Goal: Transaction & Acquisition: Subscribe to service/newsletter

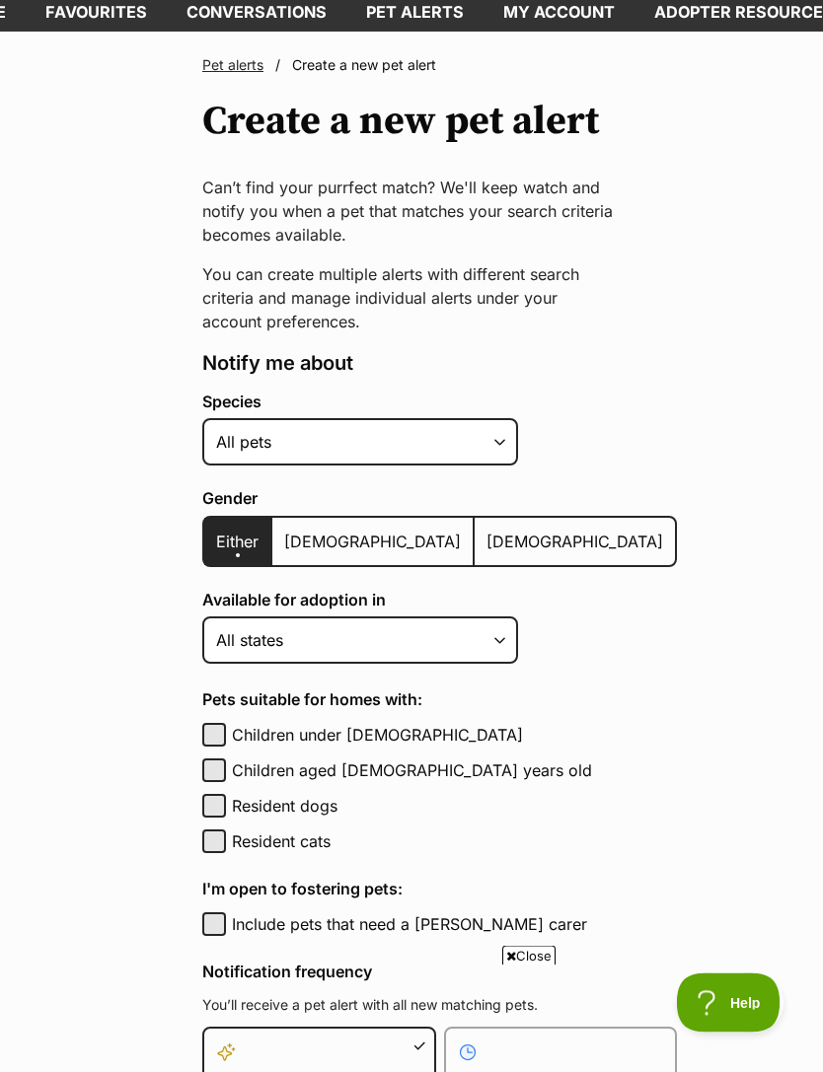
scroll to position [223, 0]
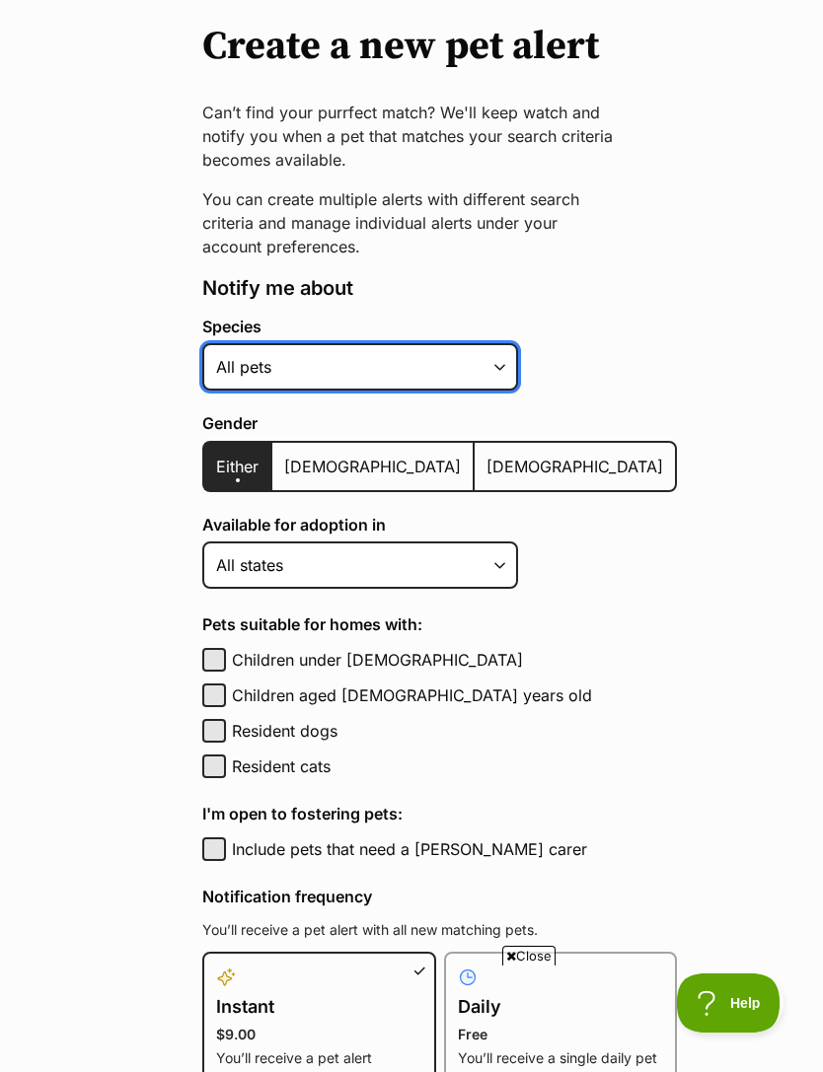
click at [494, 373] on select "Alpaca Bird Cat Chicken Cow Dog Donkey Duck Ferret Fish Goat Goose Guinea Fowl …" at bounding box center [360, 366] width 316 height 47
select select "1"
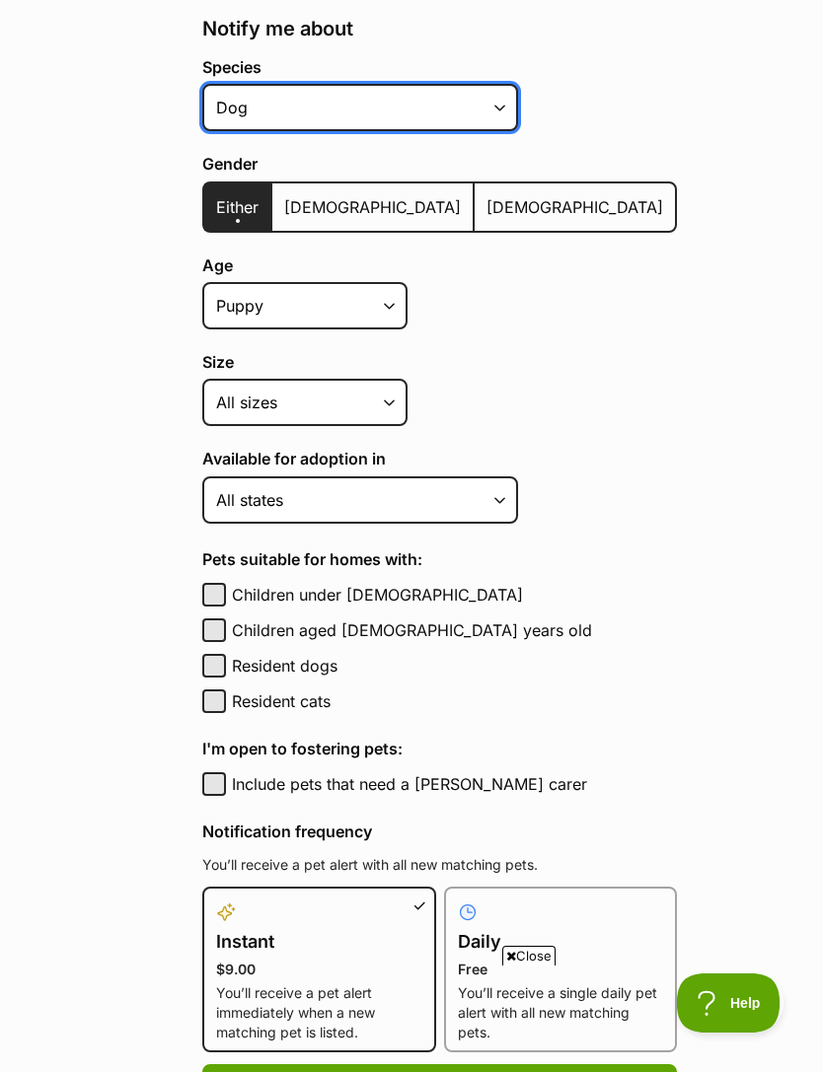
scroll to position [484, 0]
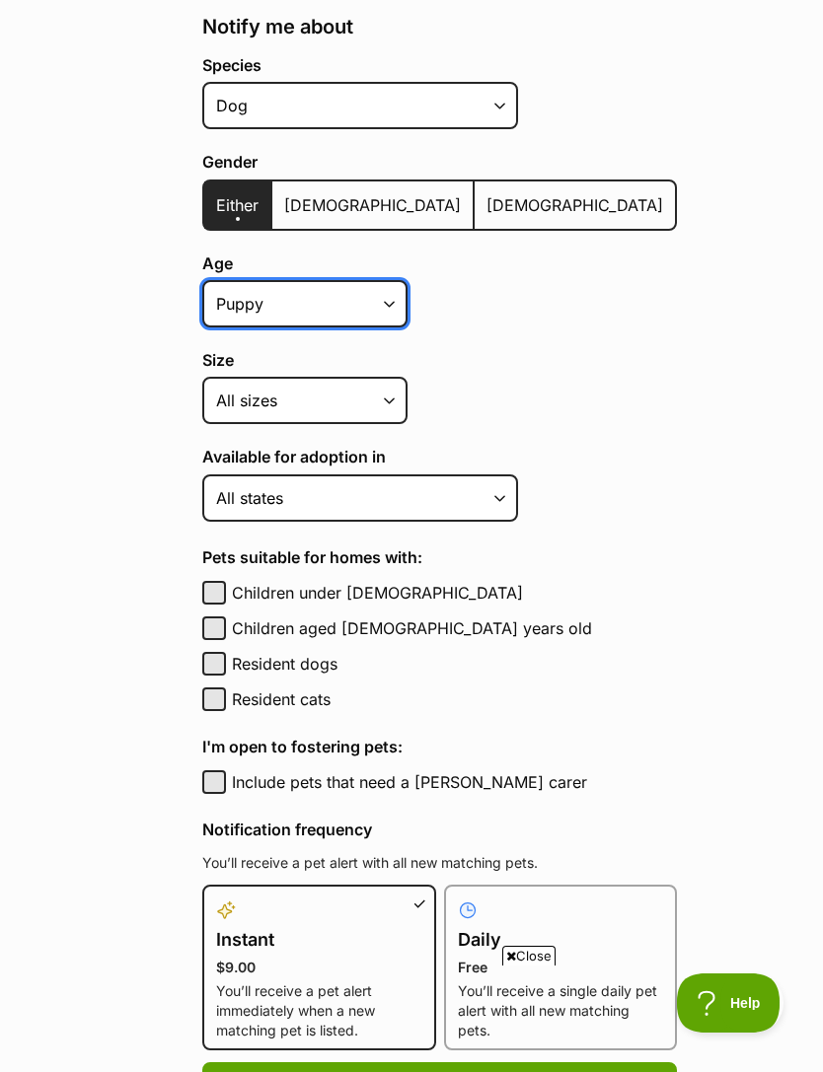
click at [375, 299] on select "Puppy Adult Senior All ages" at bounding box center [304, 303] width 205 height 47
click at [383, 300] on select "Puppy Adult Senior All ages" at bounding box center [304, 303] width 205 height 47
select select
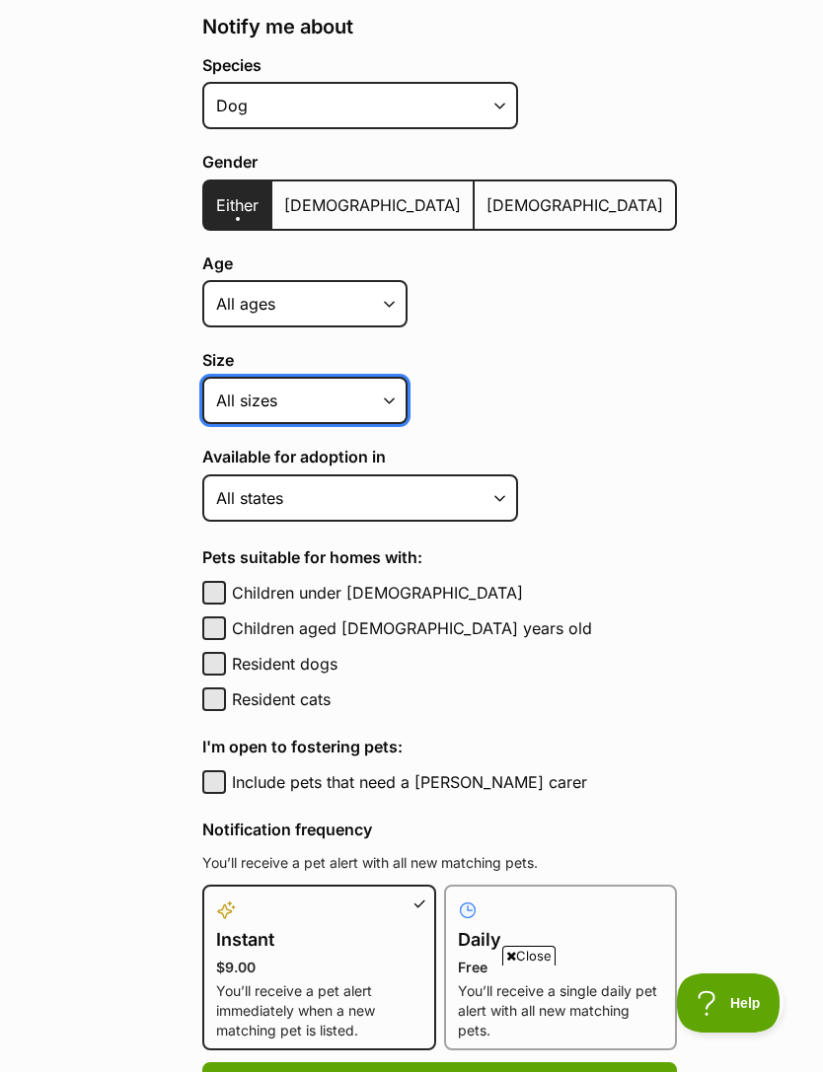
click at [392, 396] on select "Small Medium Large All sizes" at bounding box center [304, 400] width 205 height 47
click at [388, 407] on select "Small Medium Large All sizes" at bounding box center [304, 400] width 205 height 47
select select "medium"
click at [394, 394] on select "Small Medium Large All sizes" at bounding box center [304, 400] width 205 height 47
select select
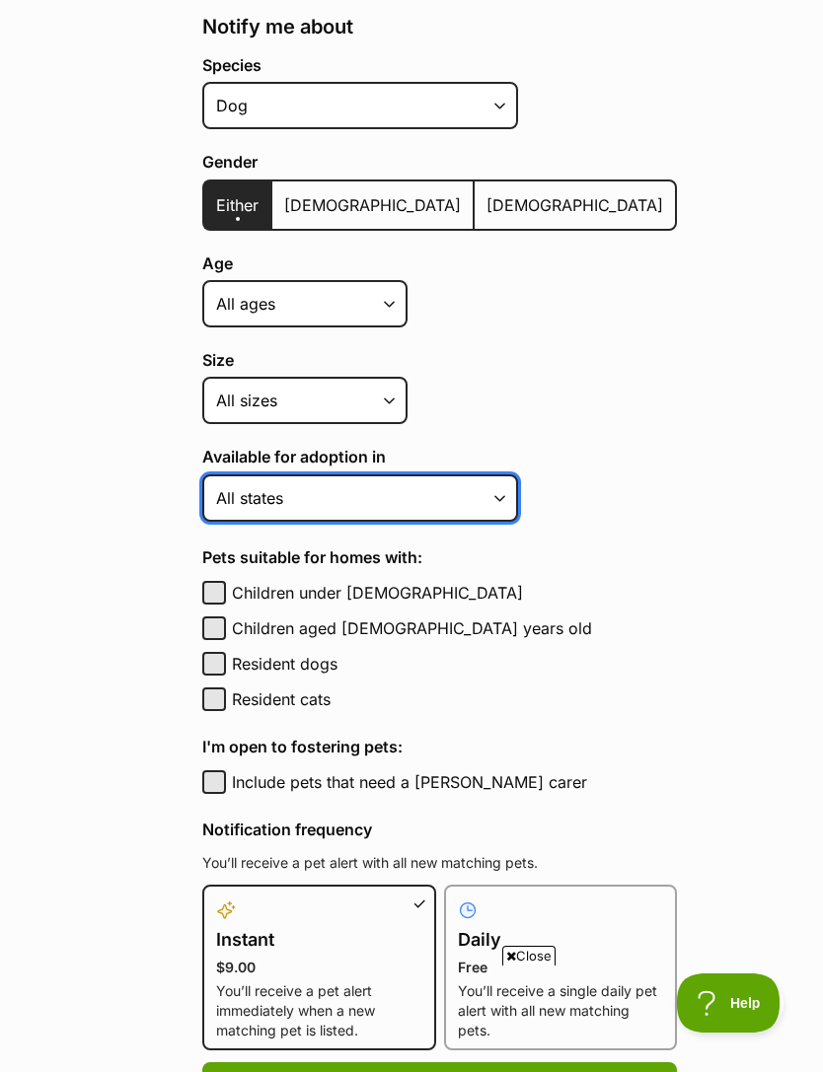
click at [503, 494] on select "Australian Capital Territory New South Wales Northern Territory Queensland Sout…" at bounding box center [360, 498] width 316 height 47
select select "2"
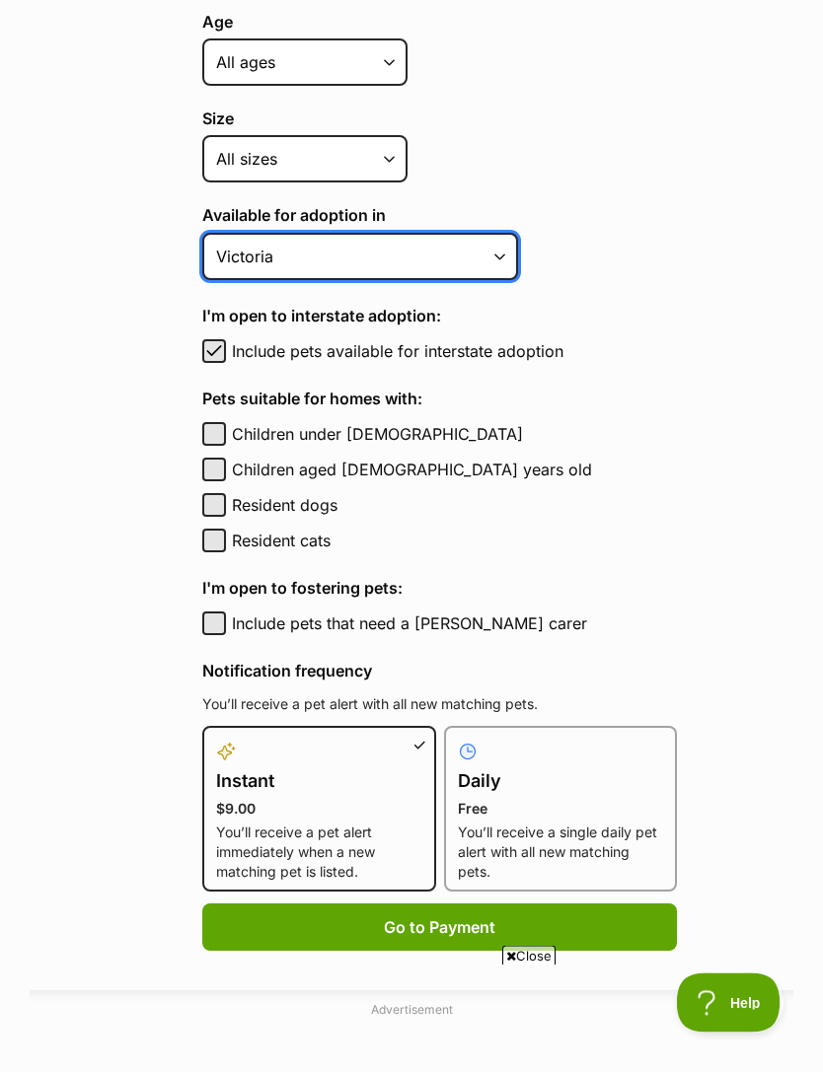
scroll to position [730, 0]
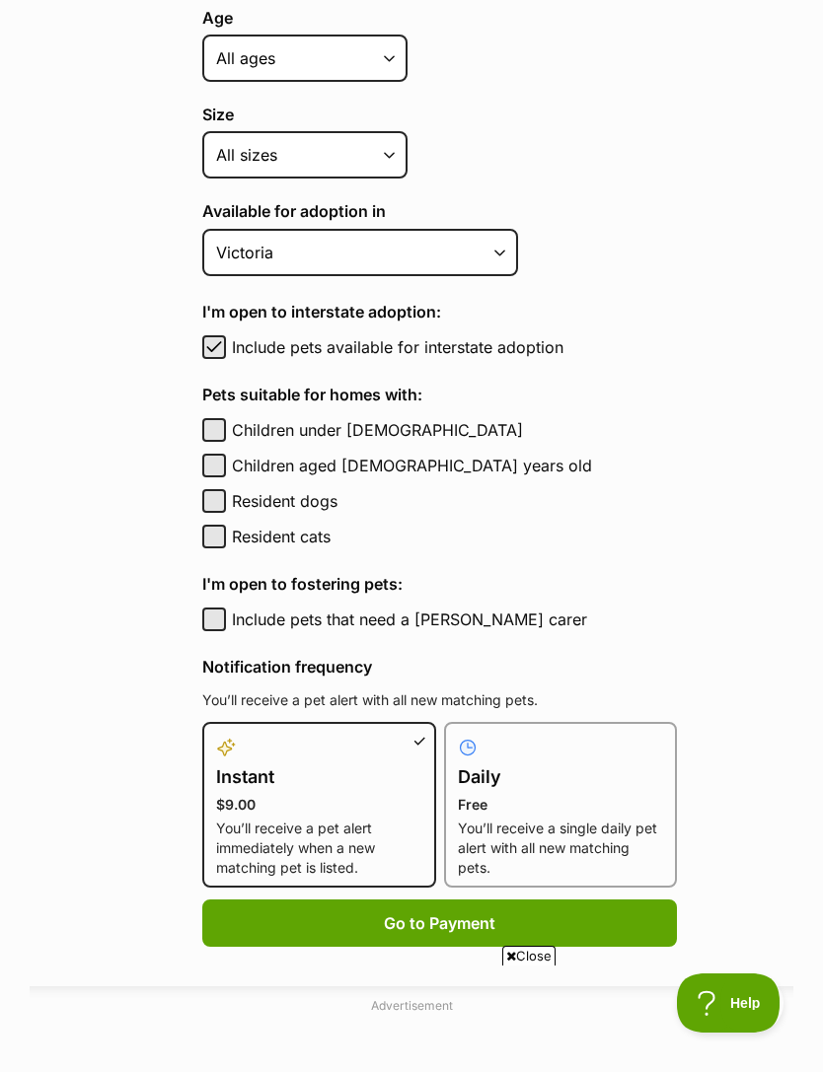
click at [216, 354] on span "button" at bounding box center [214, 347] width 20 height 24
checkbox input "false"
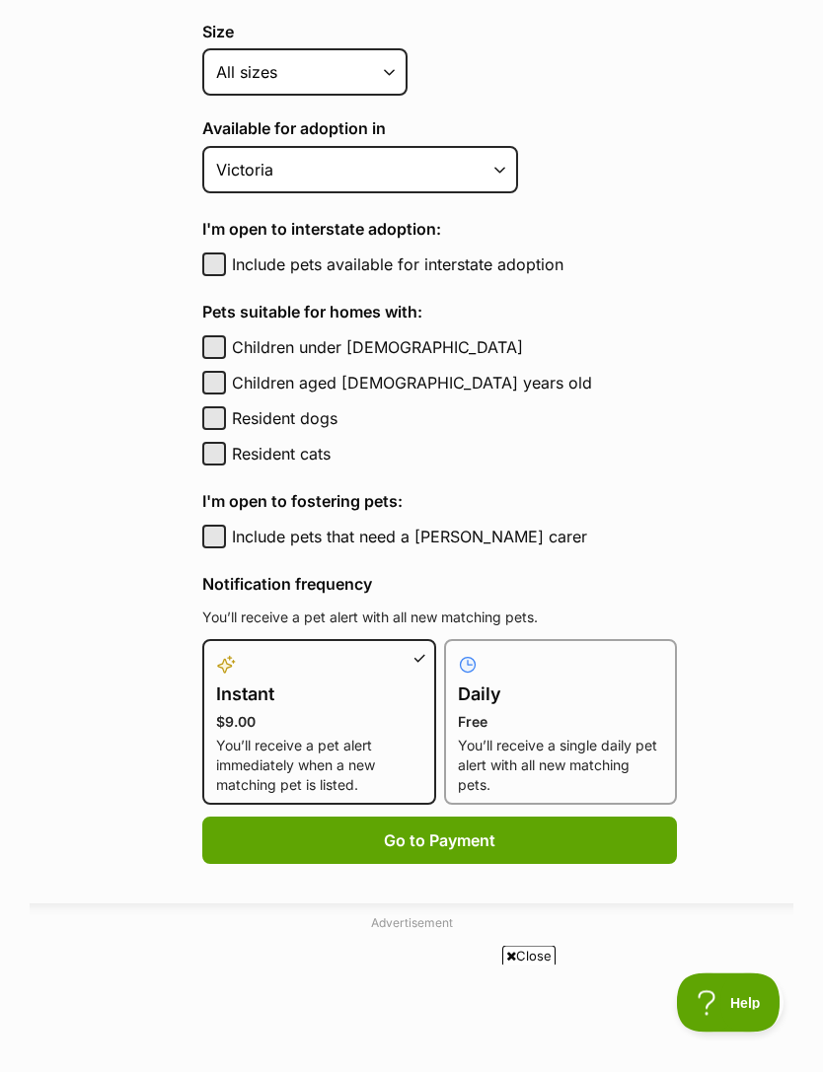
scroll to position [828, 0]
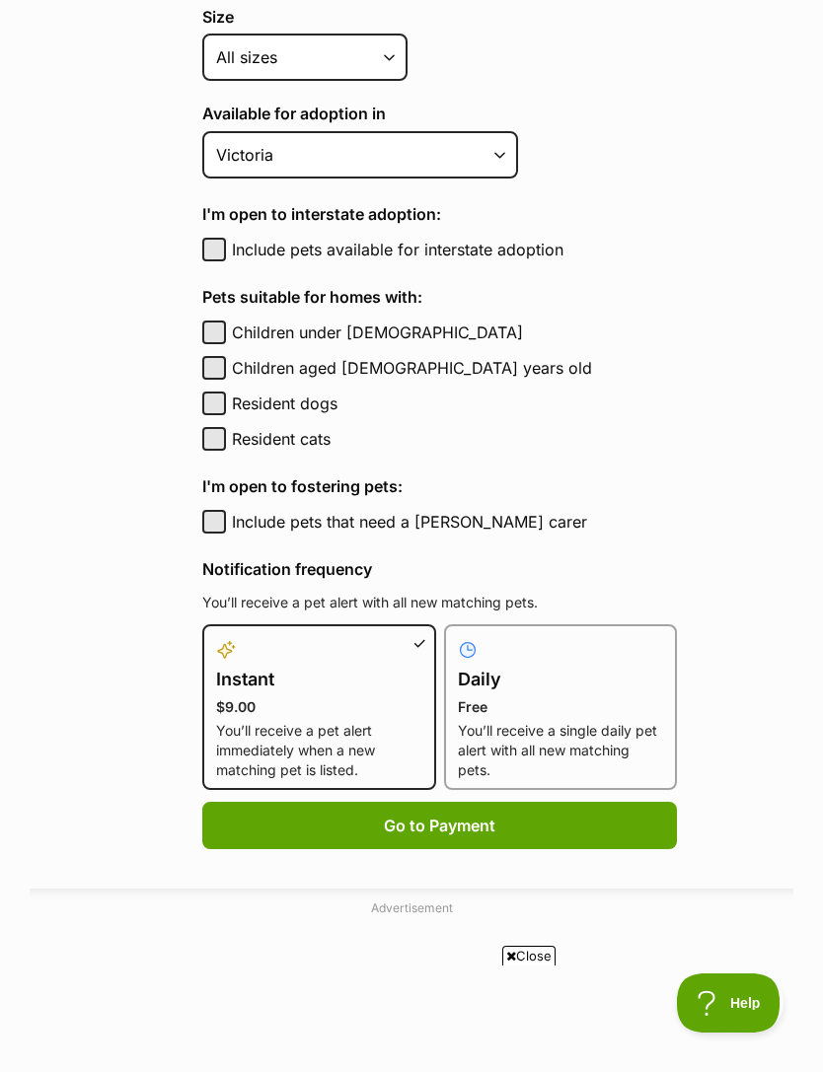
click at [222, 443] on button "Resident cats" at bounding box center [214, 439] width 24 height 24
checkbox input "true"
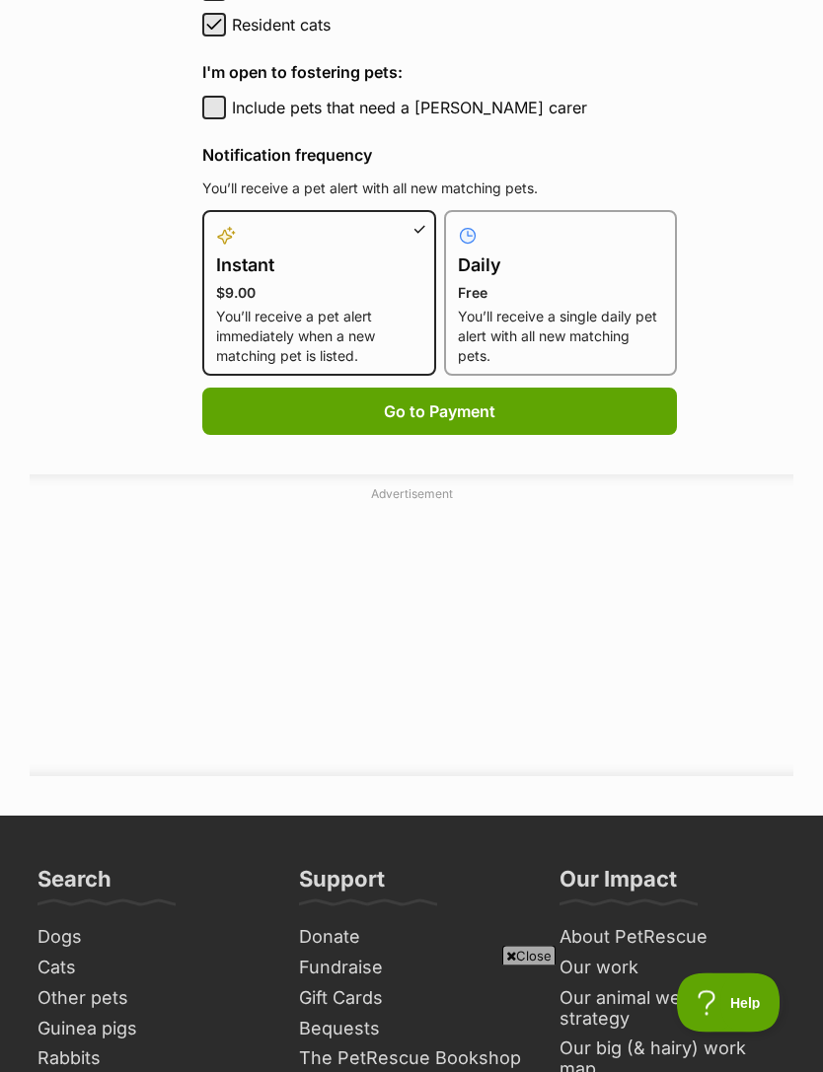
scroll to position [1242, 0]
click at [544, 325] on p "You’ll receive a single daily pet alert with all new matching pets." at bounding box center [561, 336] width 206 height 59
click at [457, 223] on input "Daily Free You’ll receive a single daily pet alert with all new matching pets." at bounding box center [456, 222] width 1 height 1
radio input "true"
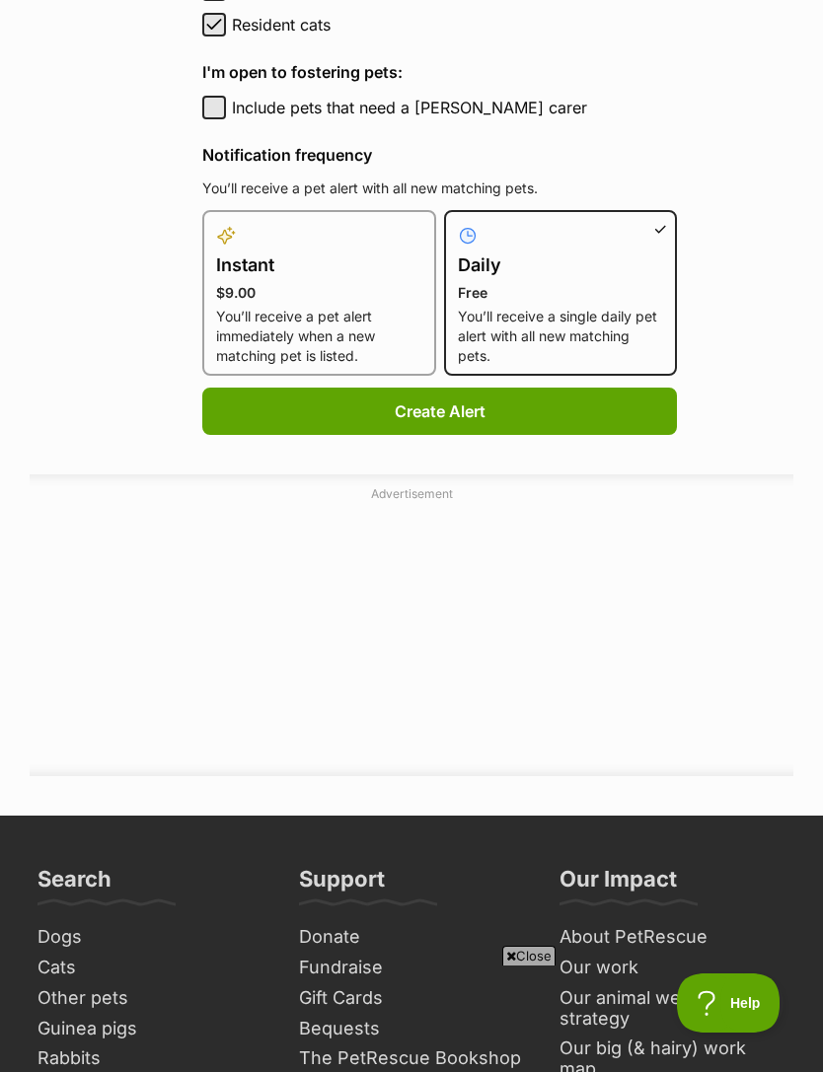
click at [212, 115] on button "Include pets that need a foster carer" at bounding box center [214, 108] width 24 height 24
checkbox input "true"
click at [450, 408] on button "Create Alert" at bounding box center [439, 411] width 475 height 47
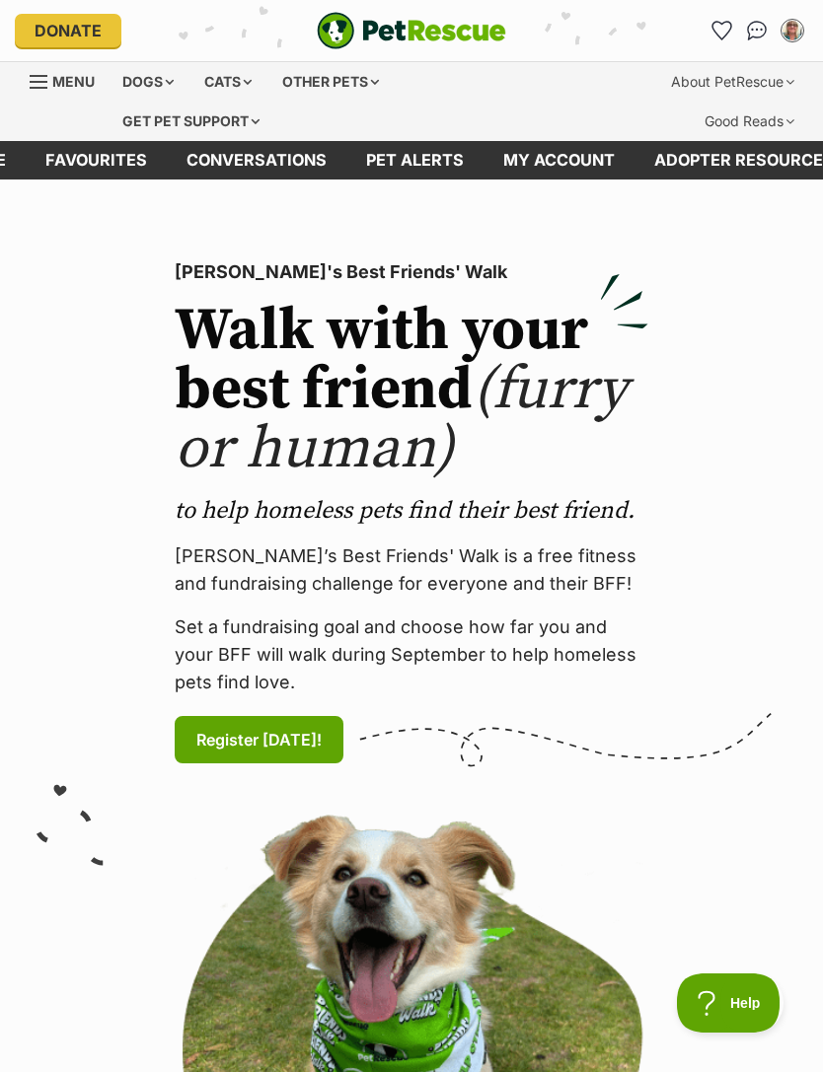
click at [408, 155] on link "Pet alerts" at bounding box center [414, 160] width 137 height 38
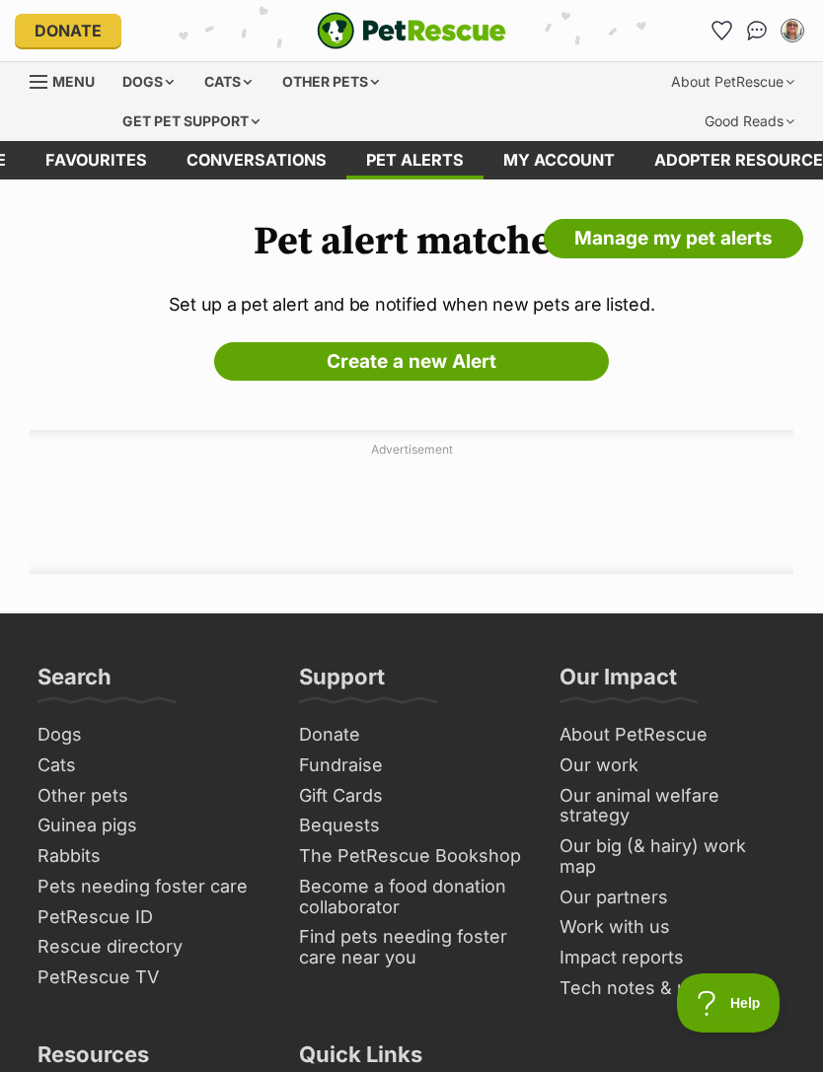
click at [507, 366] on link "Create a new Alert" at bounding box center [411, 361] width 395 height 39
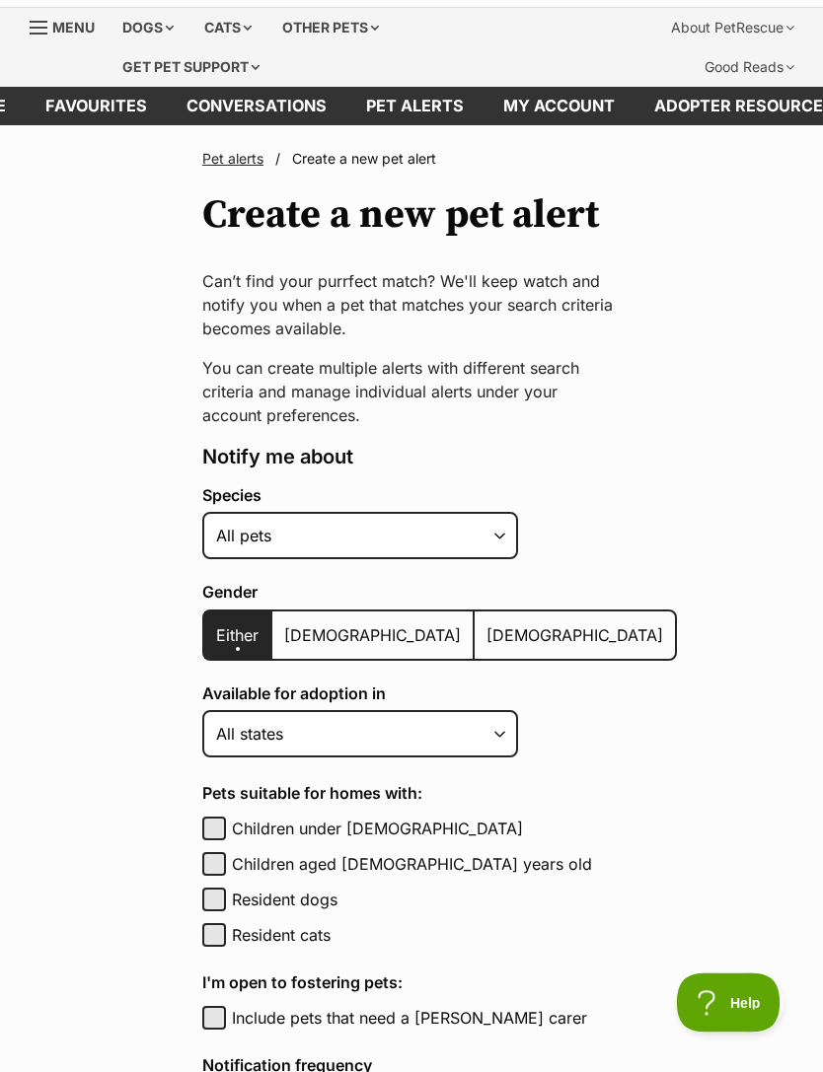
scroll to position [54, 0]
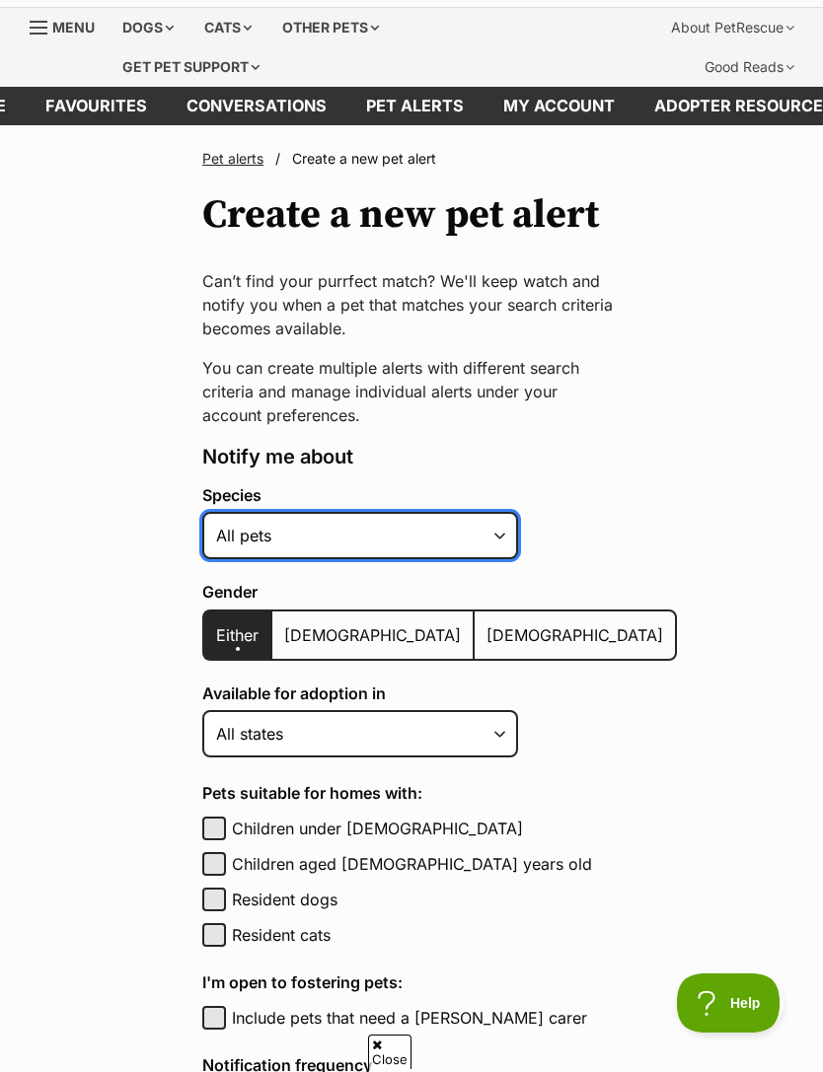
click at [485, 534] on select "Alpaca Bird Cat Chicken Cow Dog Donkey Duck Ferret Fish Goat Goose Guinea Fowl …" at bounding box center [360, 535] width 316 height 47
click at [485, 548] on select "Alpaca Bird Cat Chicken Cow Dog Donkey Duck Ferret Fish Goat Goose Guinea Fowl …" at bounding box center [360, 535] width 316 height 47
select select "1"
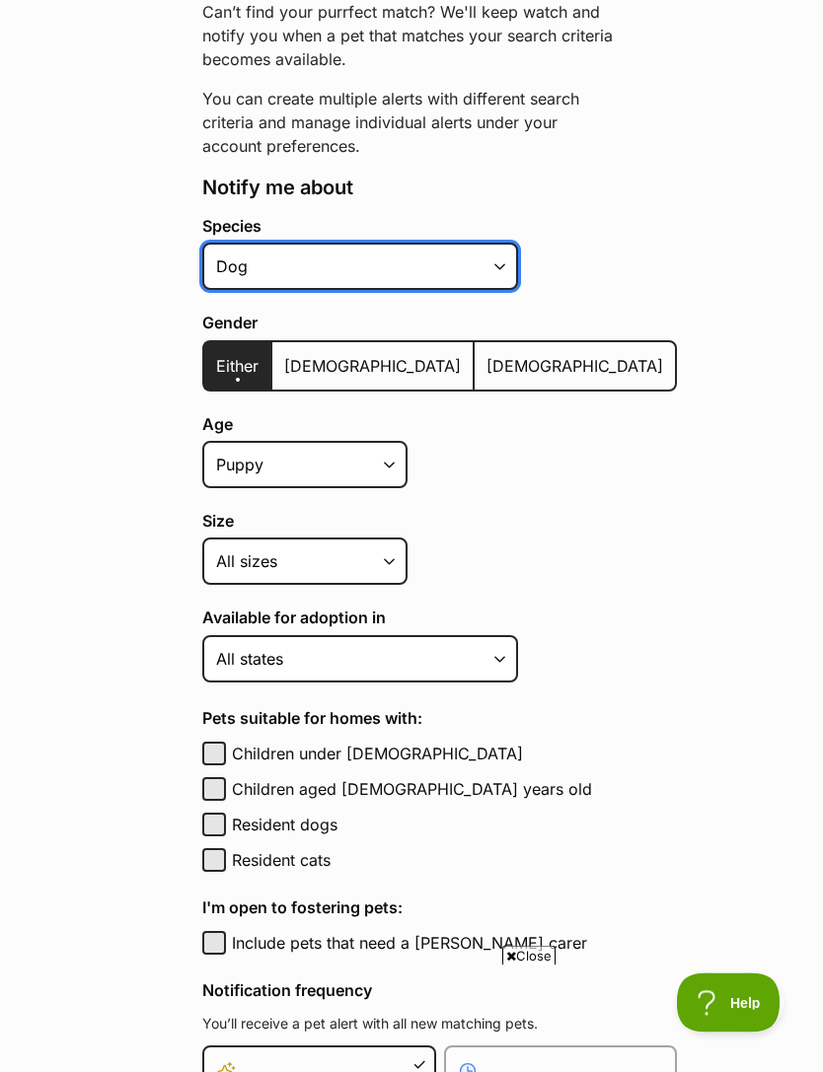
scroll to position [324, 0]
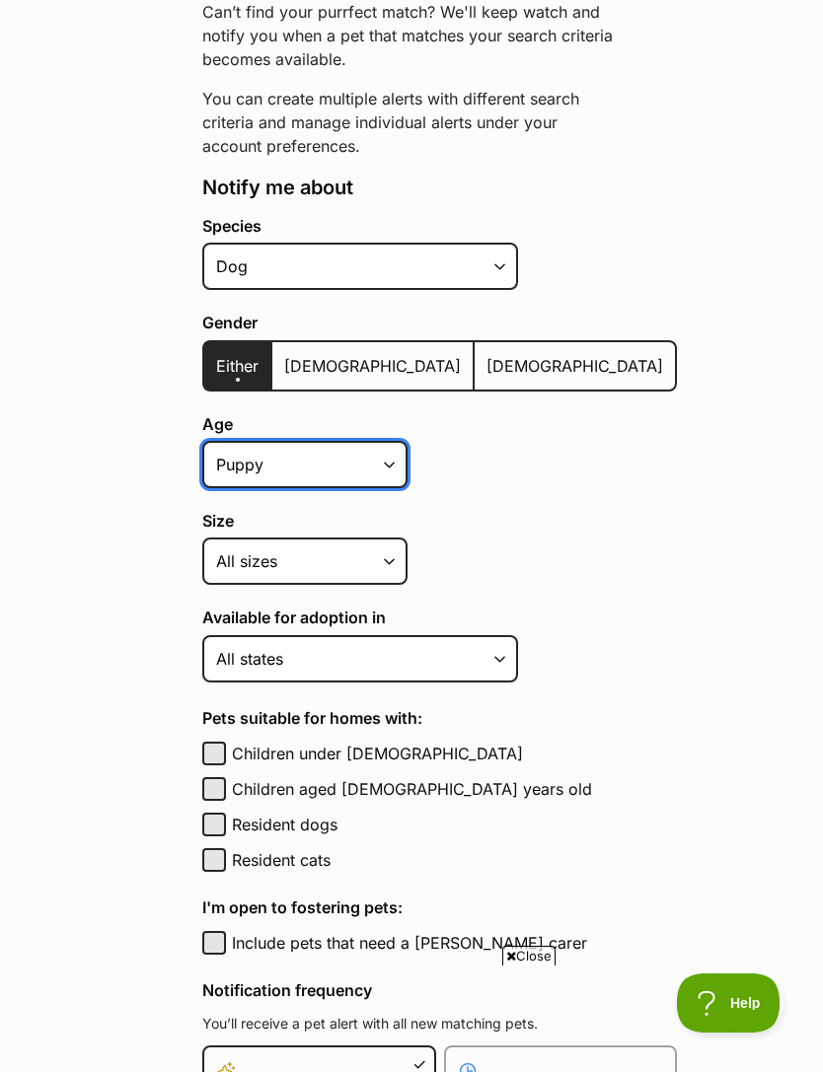
click at [388, 467] on select "Puppy Adult Senior All ages" at bounding box center [304, 464] width 205 height 47
select select
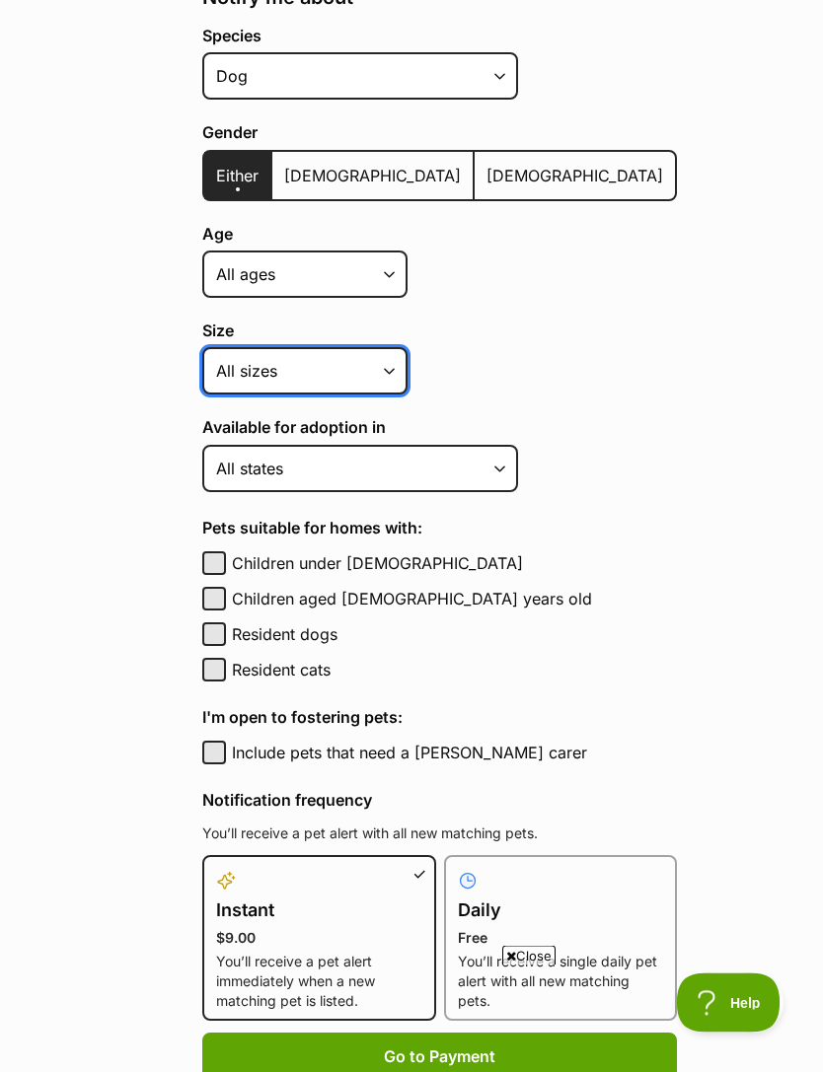
click at [381, 369] on select "Small Medium Large All sizes" at bounding box center [304, 371] width 205 height 47
select select "medium"
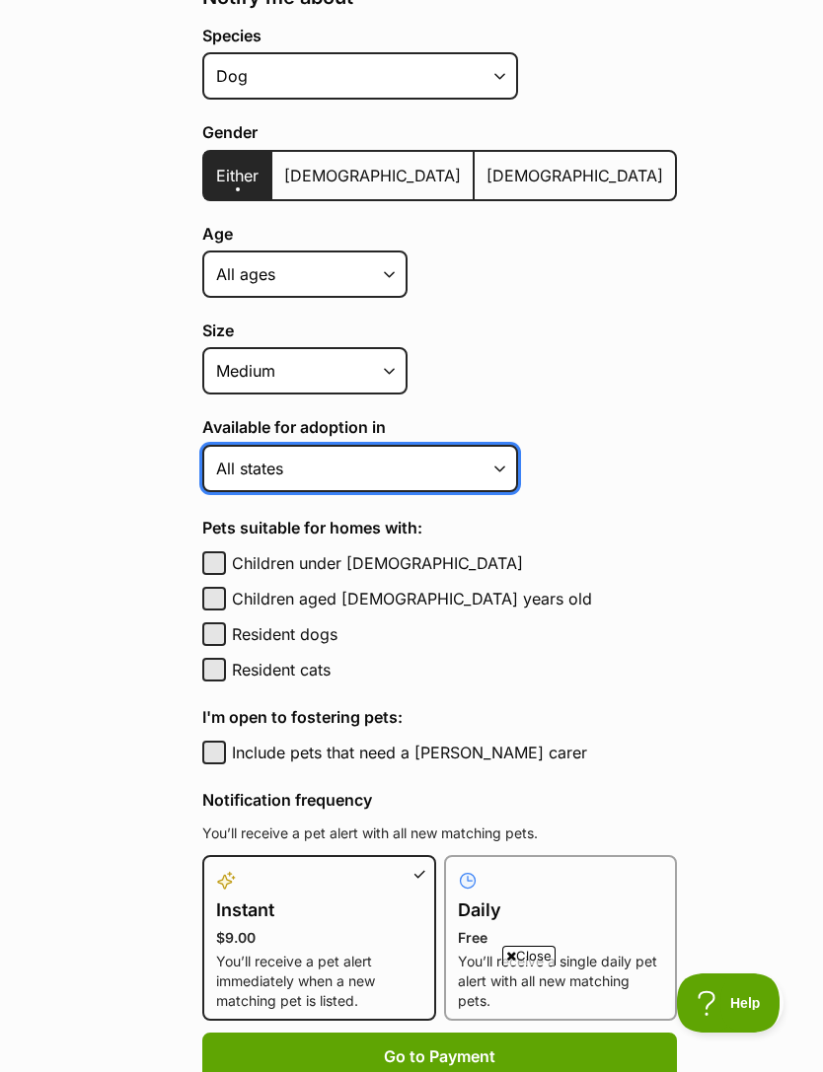
click at [502, 465] on select "Australian Capital Territory New South Wales Northern Territory Queensland Sout…" at bounding box center [360, 468] width 316 height 47
select select "2"
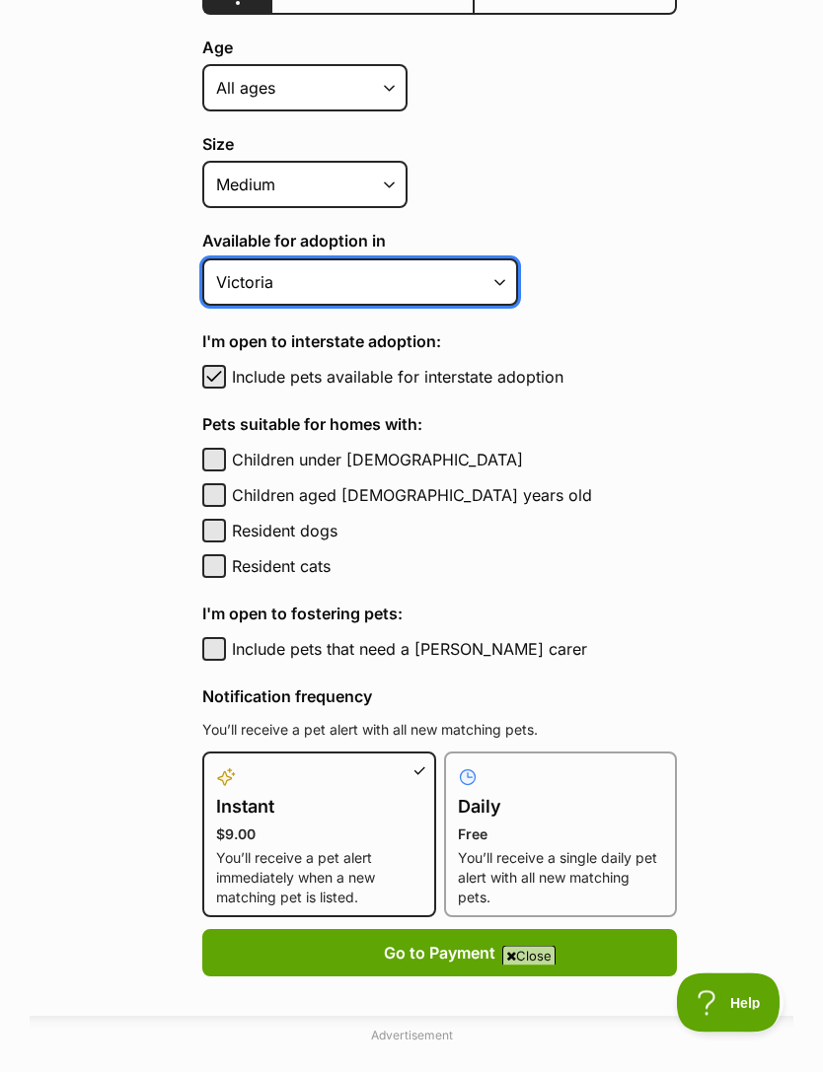
scroll to position [702, 0]
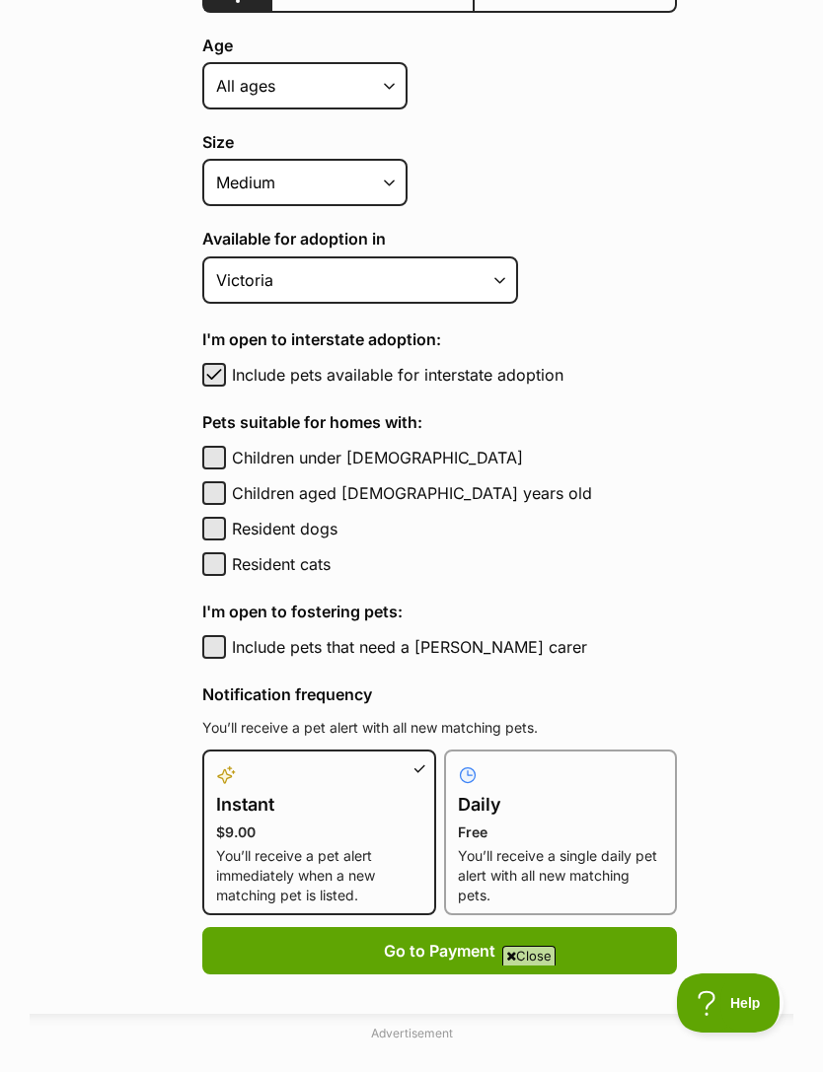
click at [220, 373] on span "button" at bounding box center [214, 375] width 20 height 24
checkbox input "false"
click at [223, 561] on button "Resident cats" at bounding box center [214, 565] width 24 height 24
checkbox input "true"
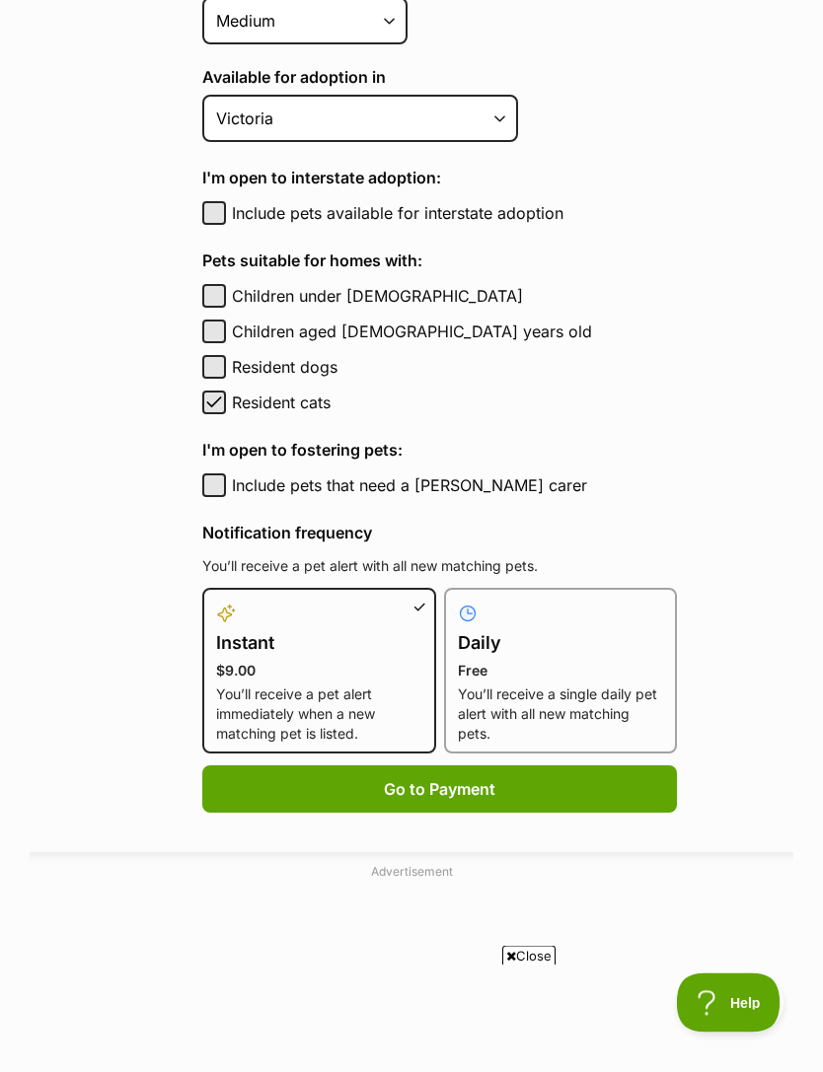
click at [225, 489] on button "Include pets that need a foster carer" at bounding box center [214, 487] width 24 height 24
checkbox input "true"
click at [480, 667] on p "Free" at bounding box center [561, 671] width 206 height 20
click at [457, 601] on input "Daily Free You’ll receive a single daily pet alert with all new matching pets." at bounding box center [456, 600] width 1 height 1
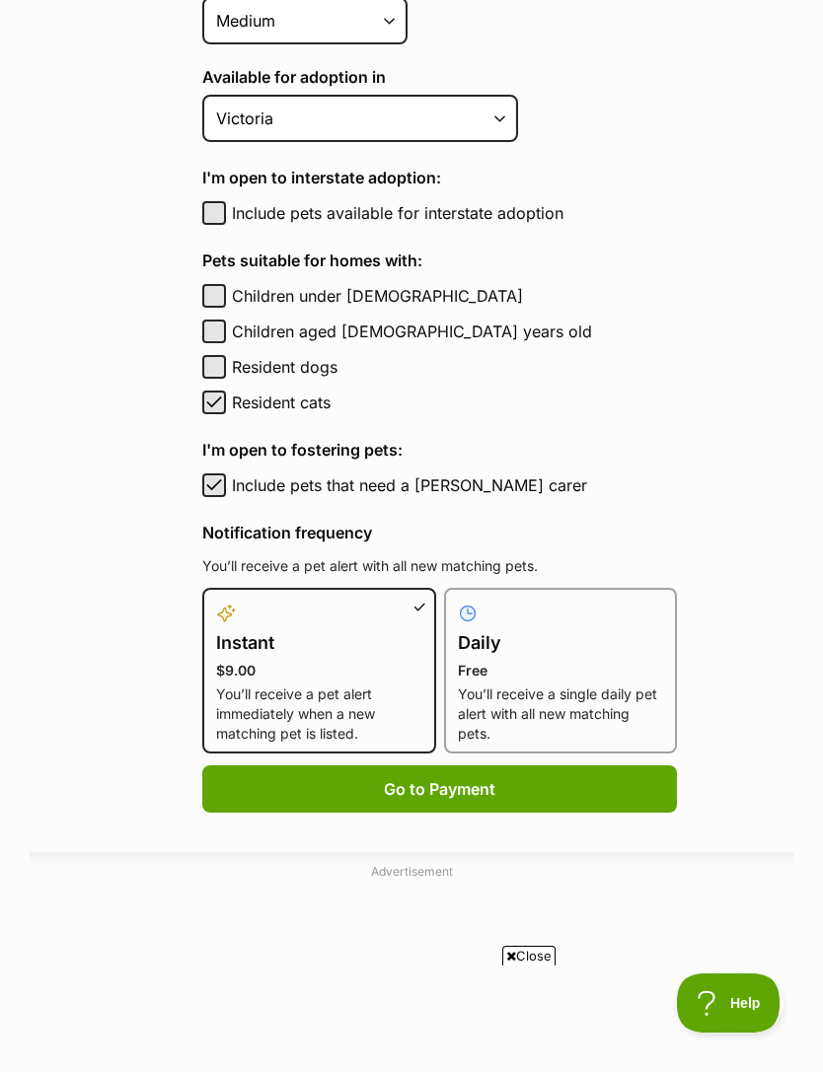
radio input "true"
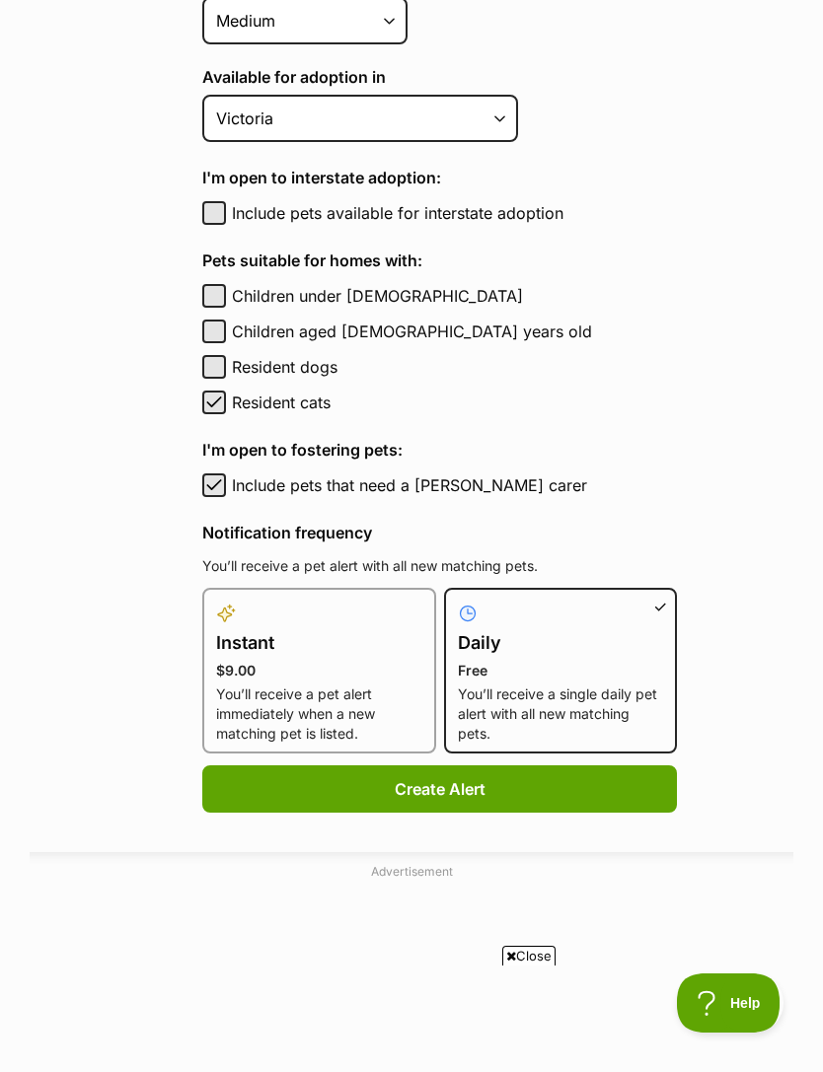
click at [423, 796] on button "Create Alert" at bounding box center [439, 789] width 475 height 47
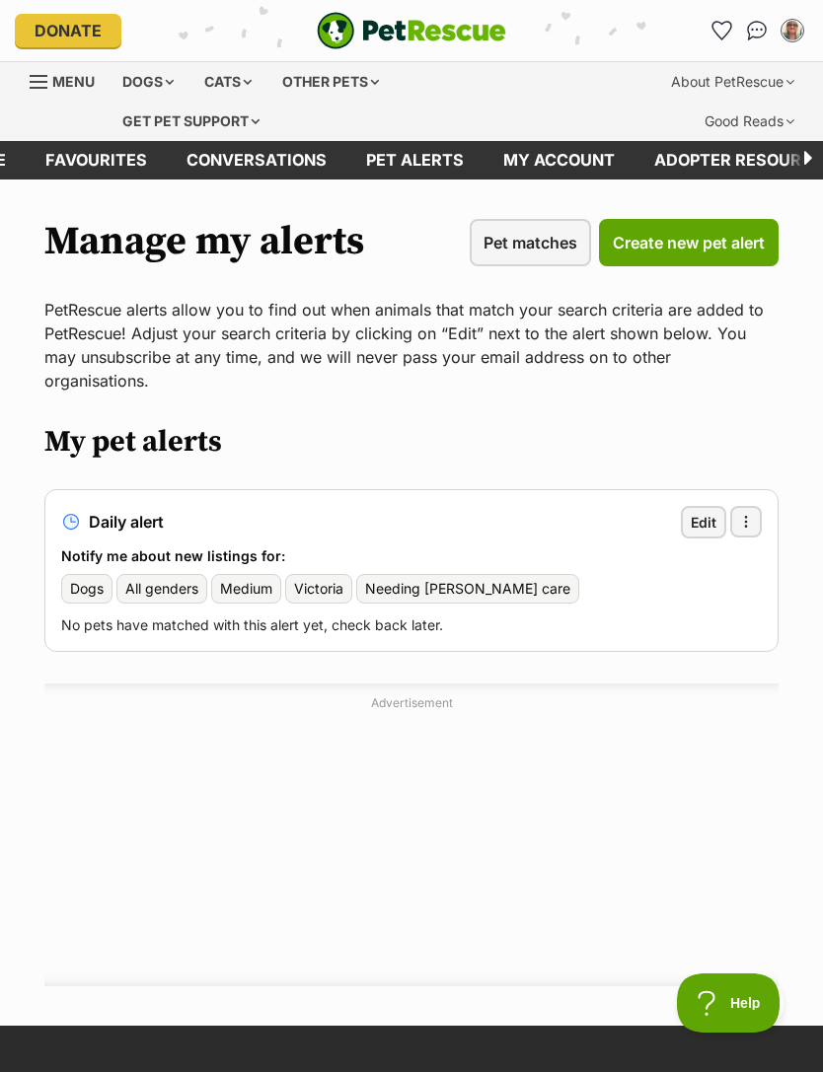
scroll to position [0, -109]
click at [32, 100] on div "Menu" at bounding box center [69, 101] width 79 height 79
click at [147, 83] on div "Dogs" at bounding box center [148, 81] width 79 height 39
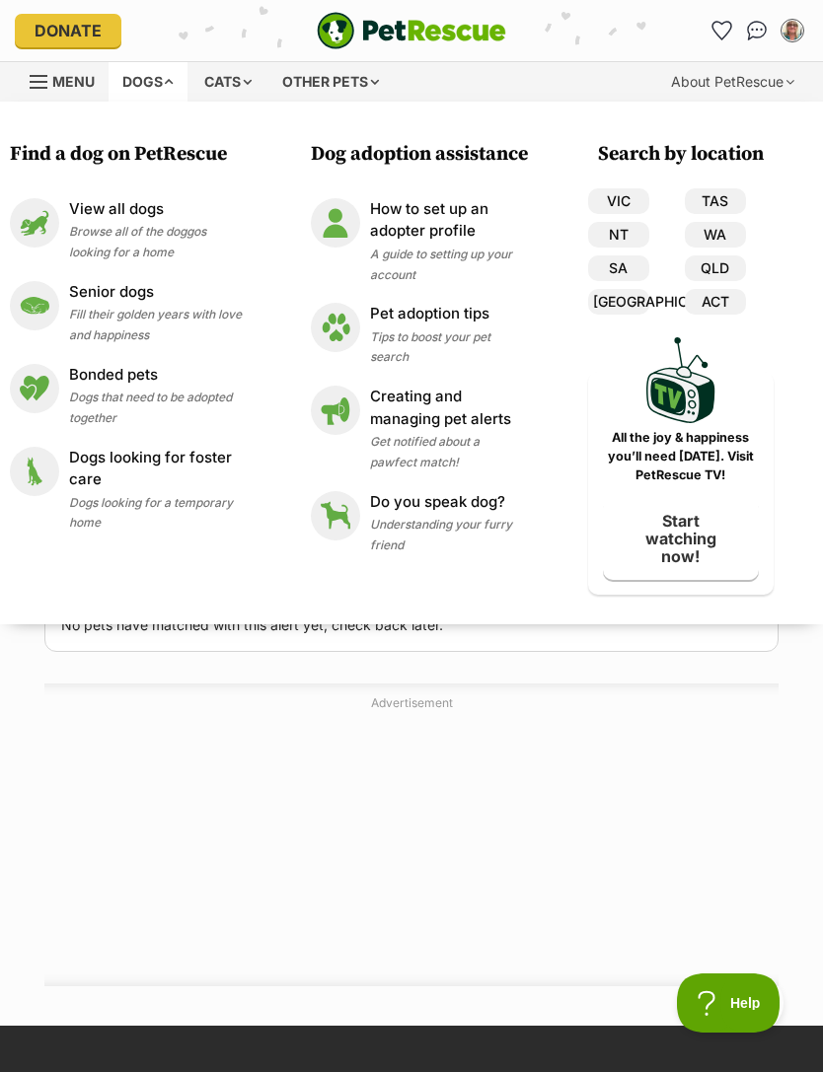
click at [156, 236] on span "Browse all of the doggos looking for a home" at bounding box center [137, 242] width 137 height 36
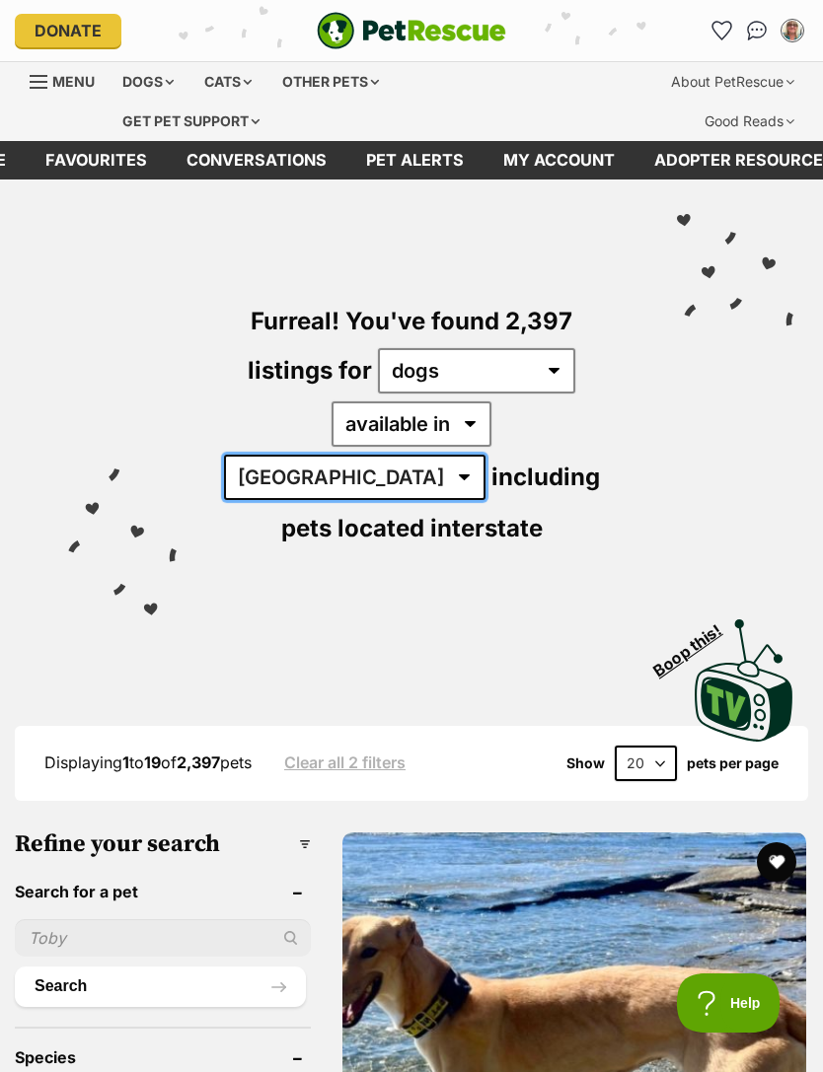
click at [485, 455] on select "[GEOGRAPHIC_DATA] [GEOGRAPHIC_DATA] [GEOGRAPHIC_DATA] [GEOGRAPHIC_DATA] [GEOGRA…" at bounding box center [354, 477] width 261 height 45
select select "VIC"
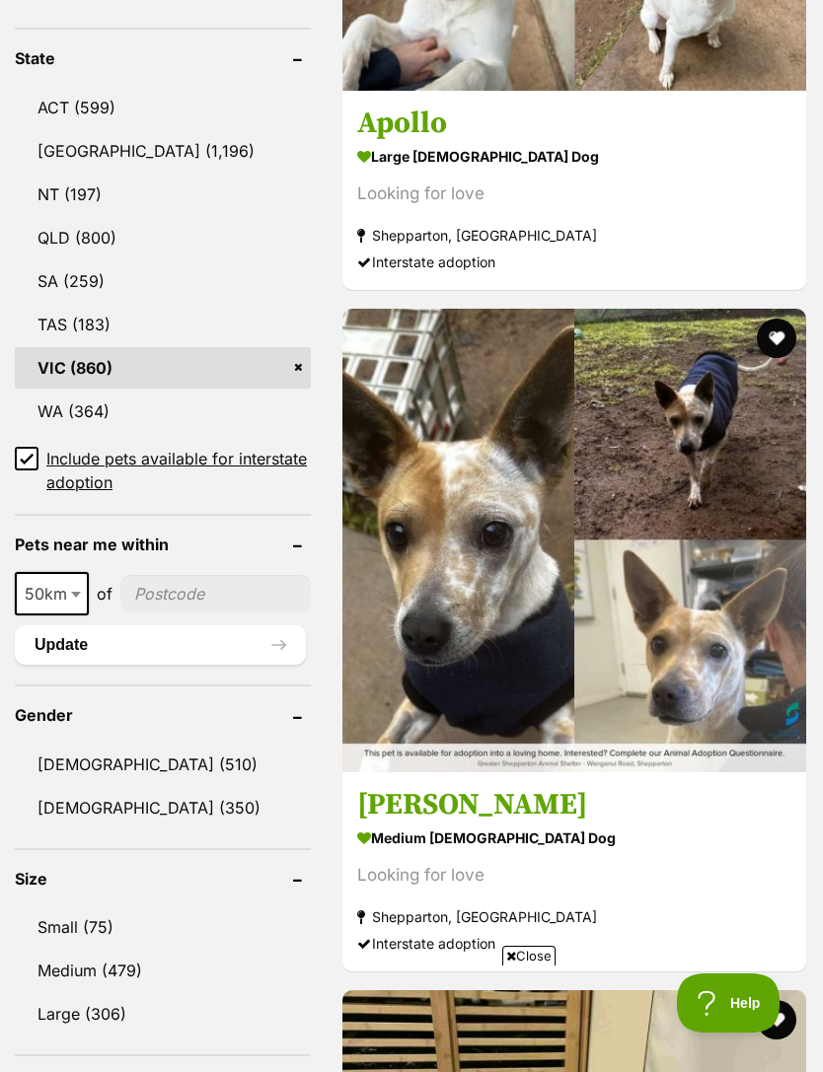
scroll to position [1208, 0]
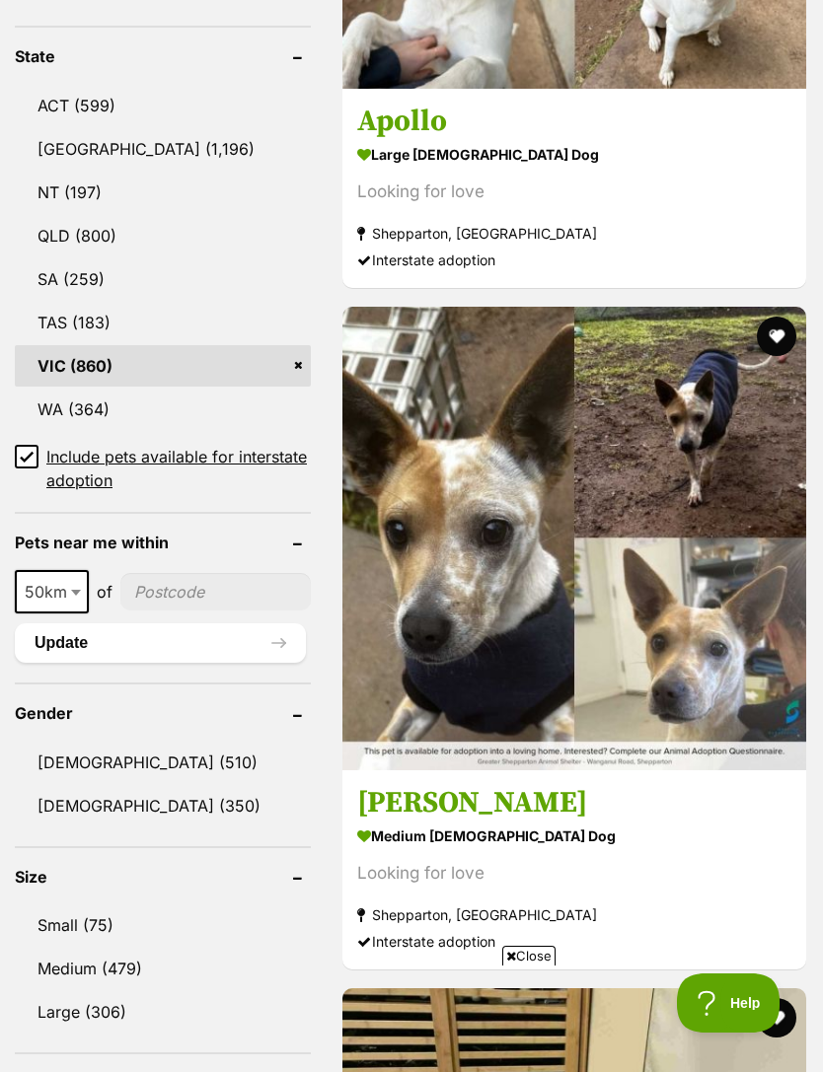
click at [15, 445] on input "Include pets available for interstate adoption" at bounding box center [27, 457] width 24 height 24
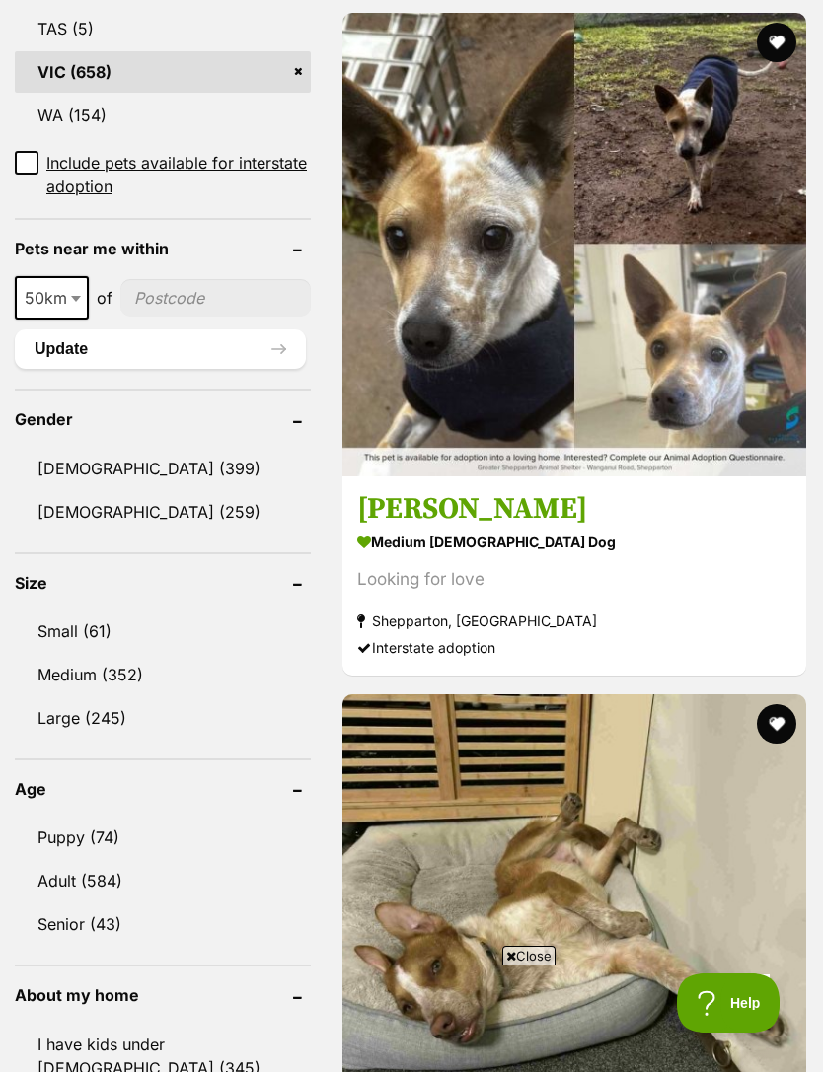
click at [82, 611] on link "Small (61)" at bounding box center [163, 631] width 296 height 41
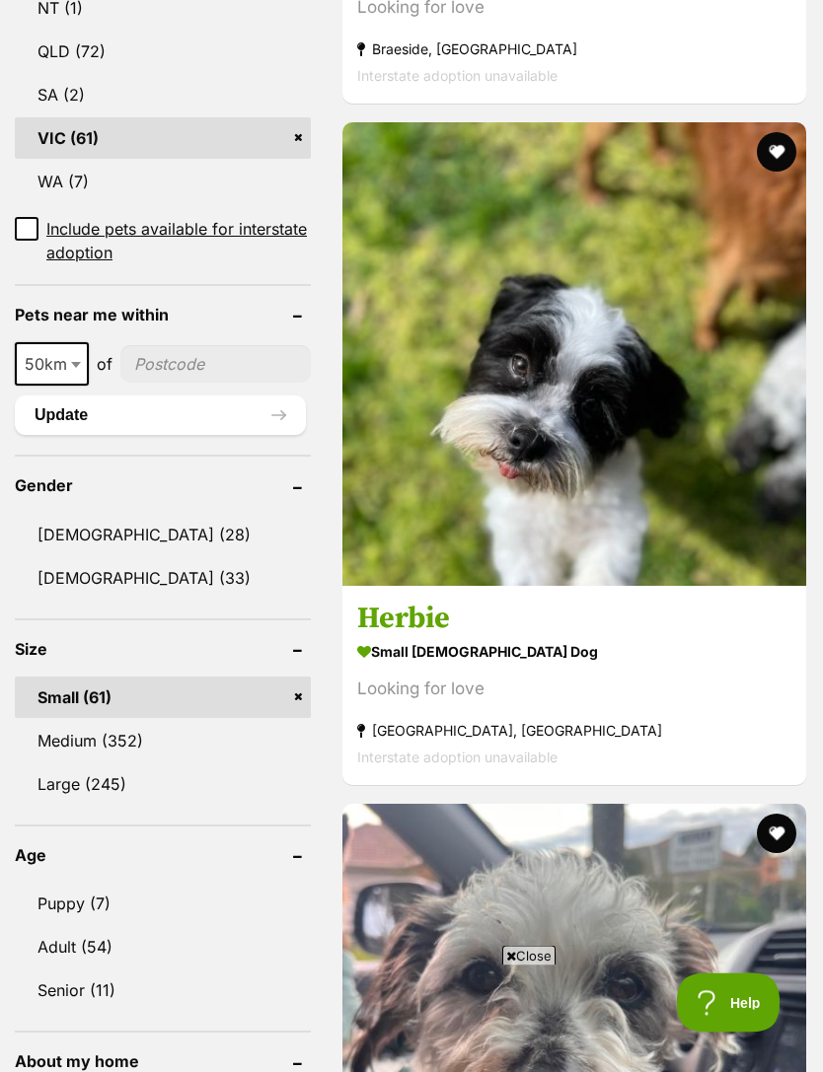
scroll to position [1376, 0]
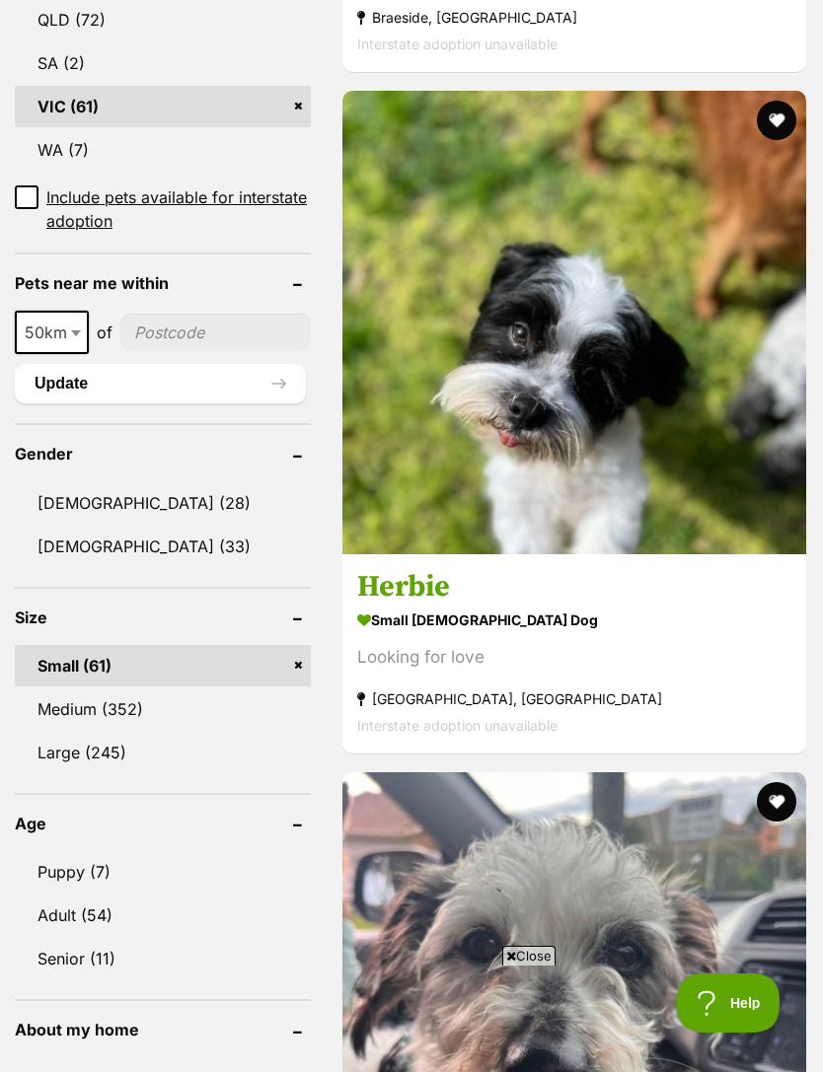
click at [114, 689] on link "Medium (352)" at bounding box center [163, 709] width 296 height 41
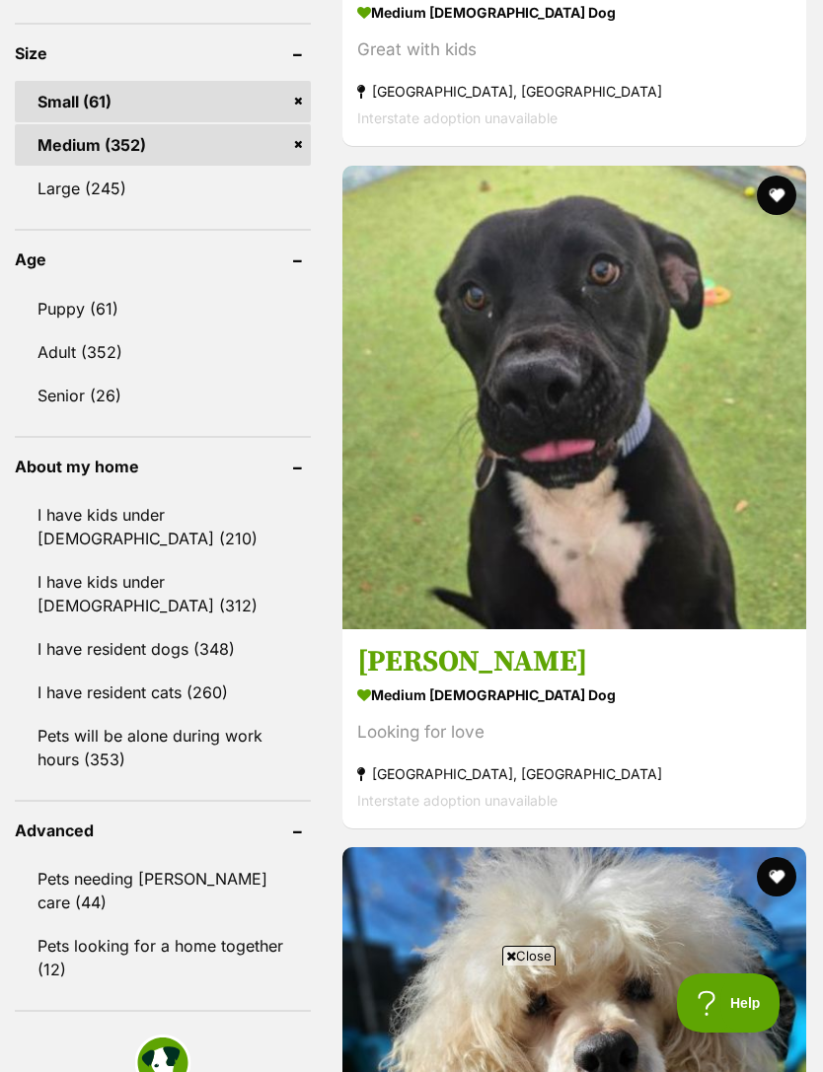
scroll to position [1997, 0]
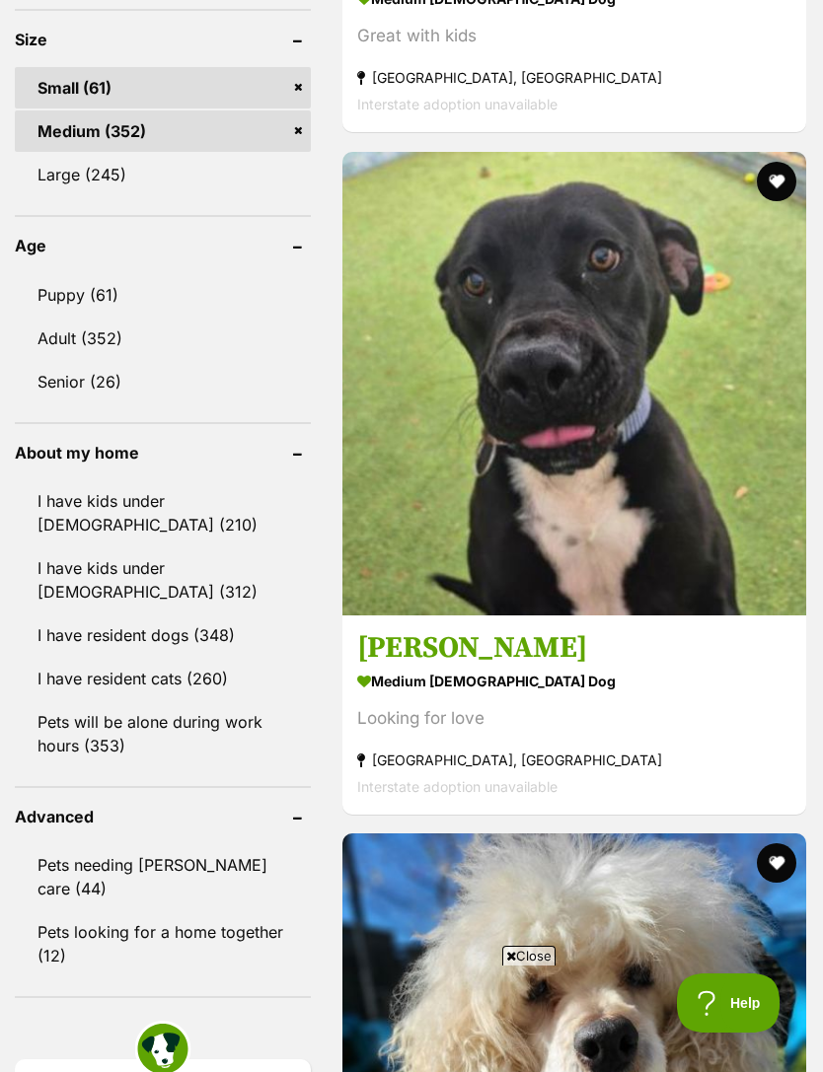
click at [162, 681] on link "I have resident cats (260)" at bounding box center [163, 678] width 296 height 41
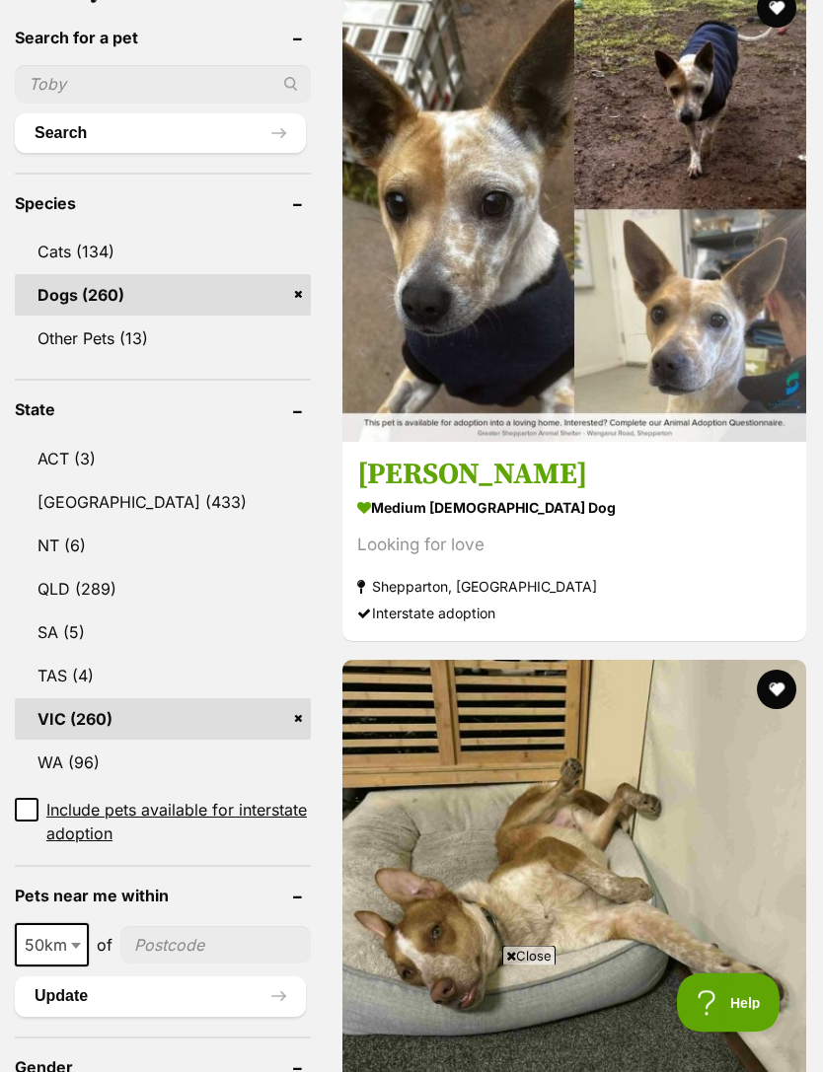
scroll to position [853, 0]
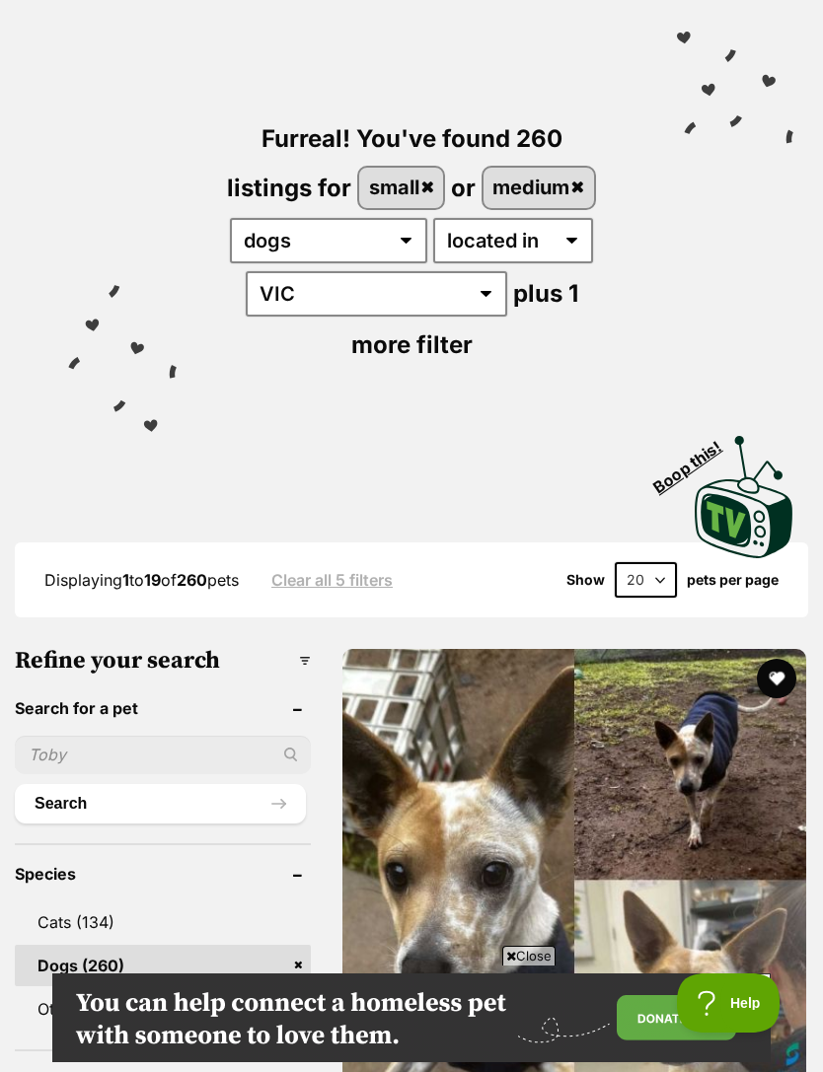
scroll to position [181, 0]
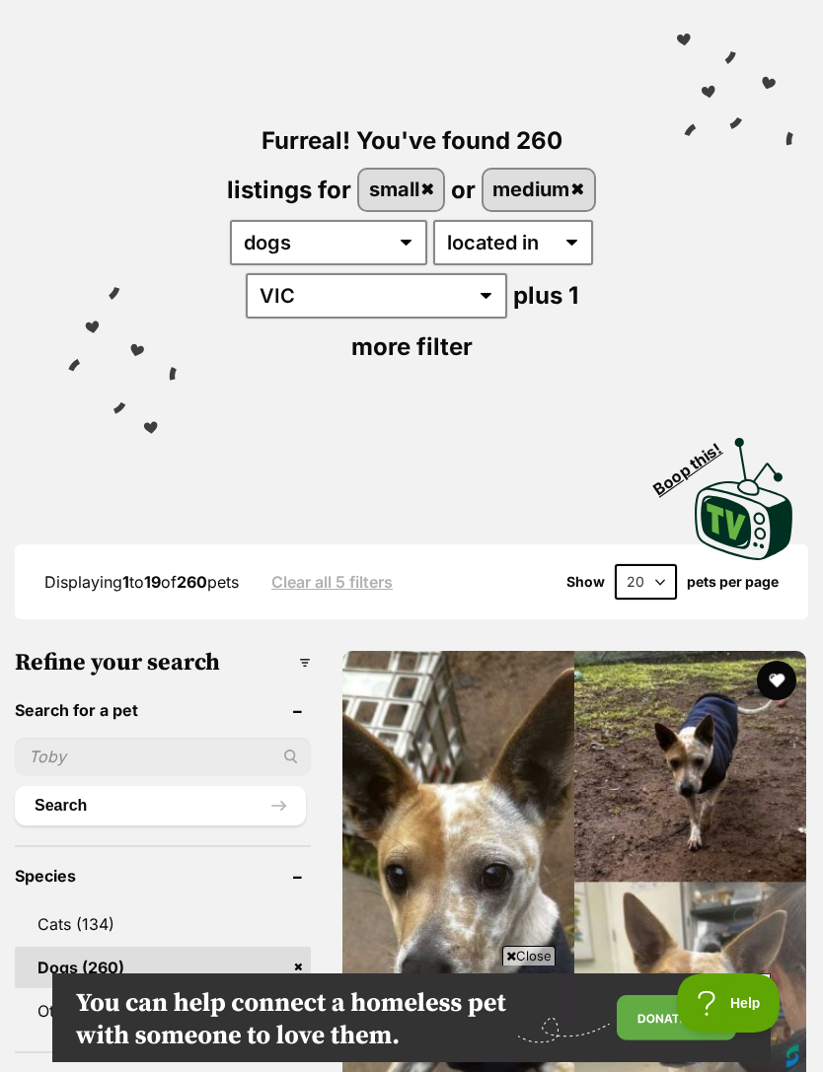
click at [553, 301] on span "plus 1 more filter" at bounding box center [464, 321] width 227 height 80
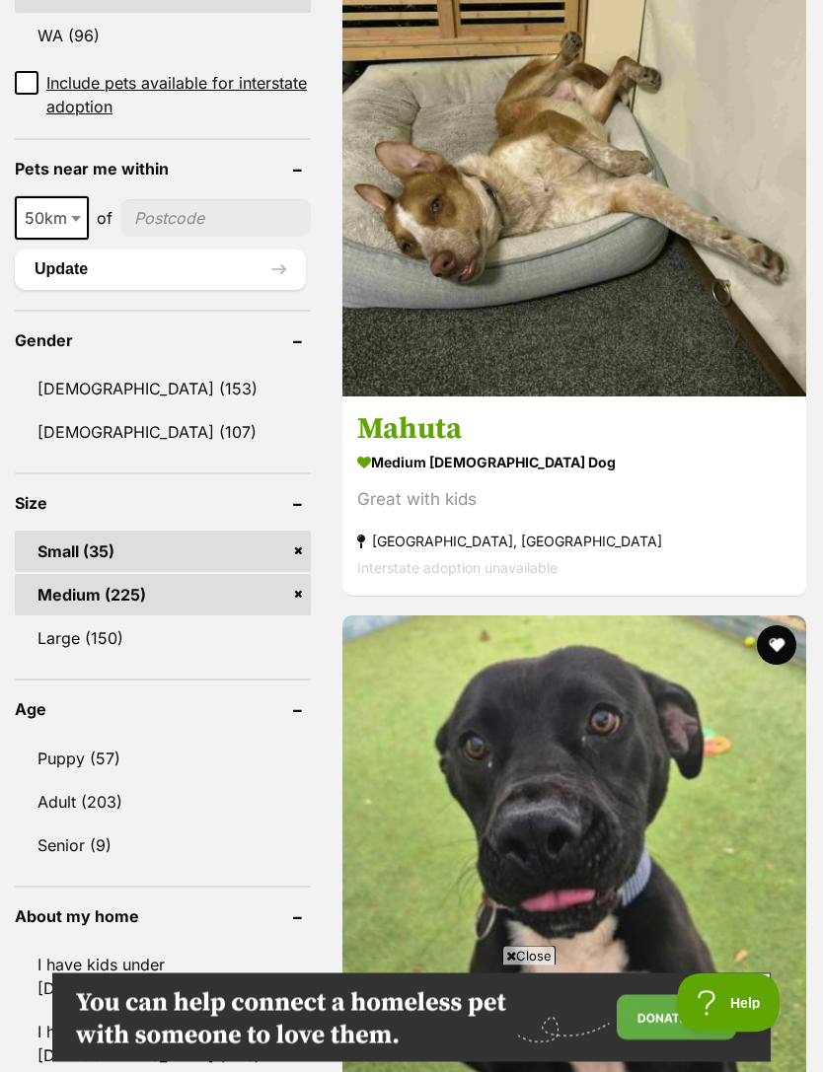
scroll to position [1581, 0]
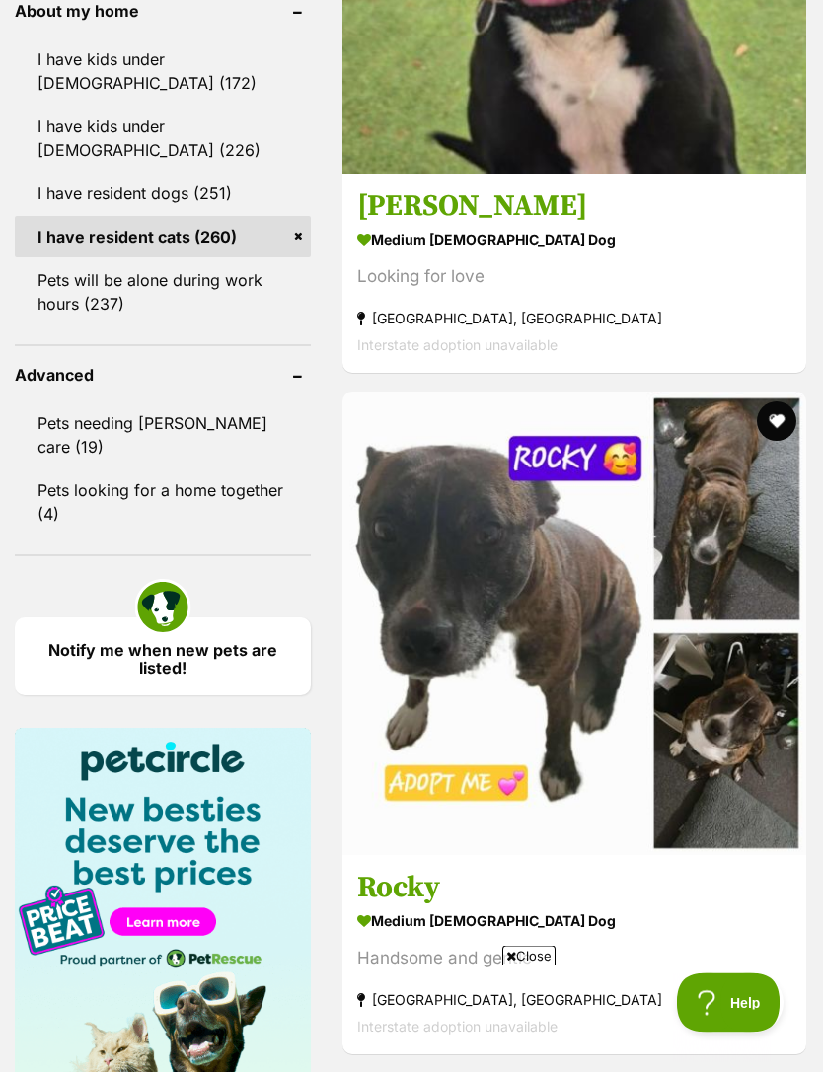
scroll to position [2486, 0]
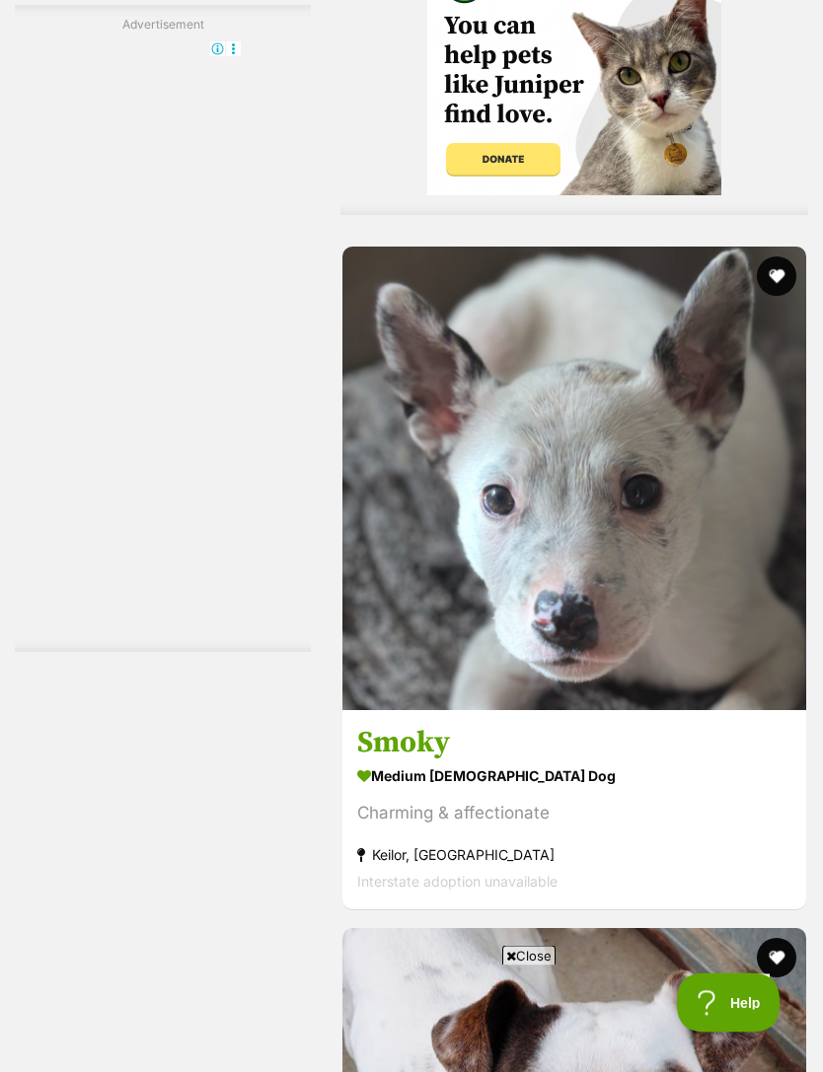
scroll to position [5028, 0]
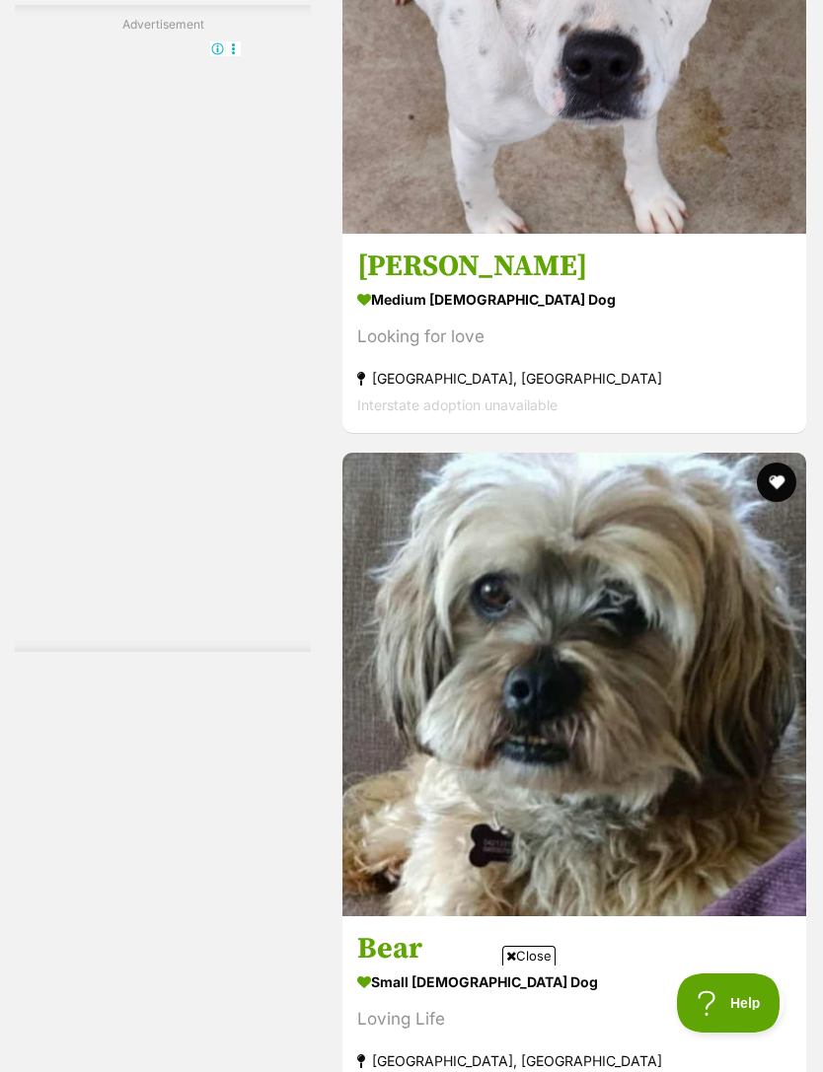
scroll to position [6137, 0]
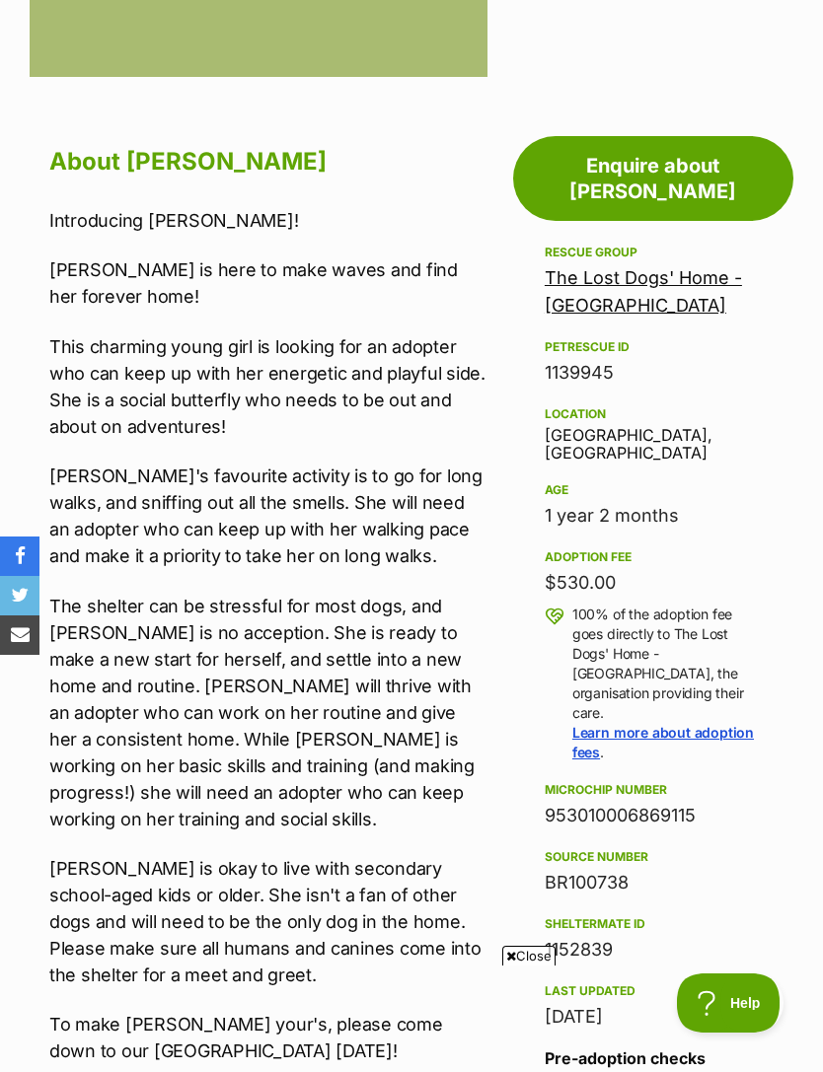
scroll to position [853, 0]
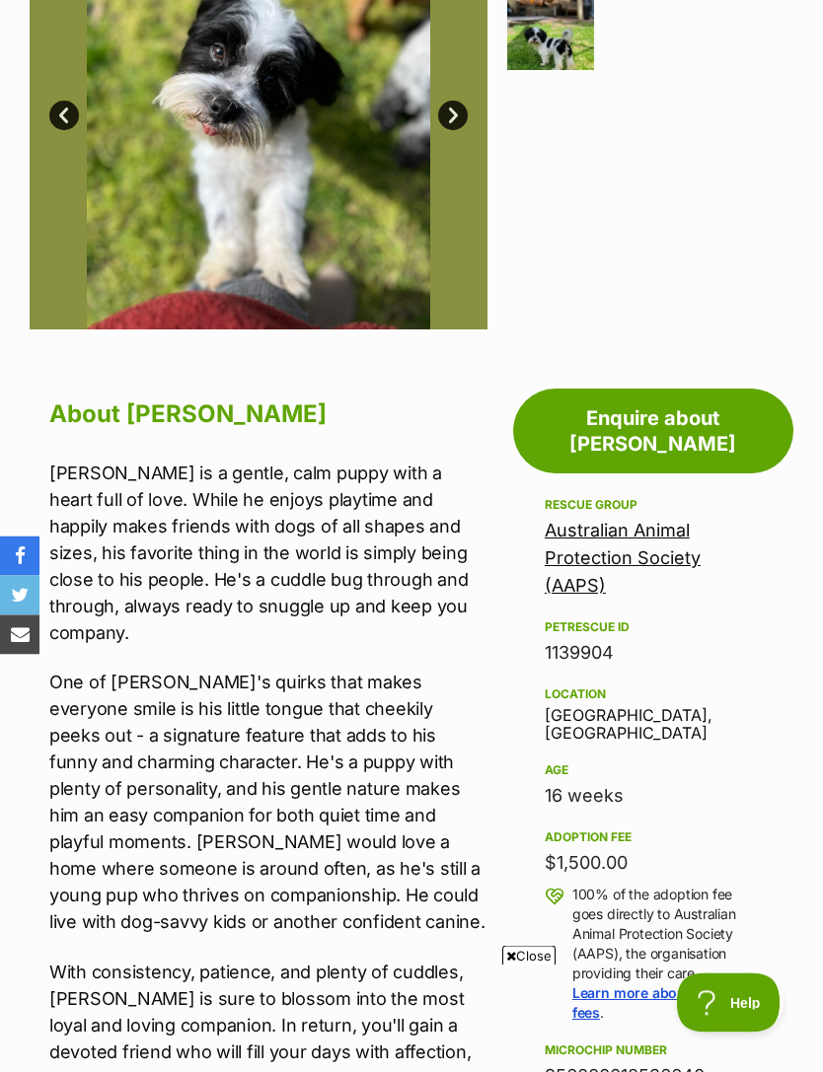
scroll to position [564, 0]
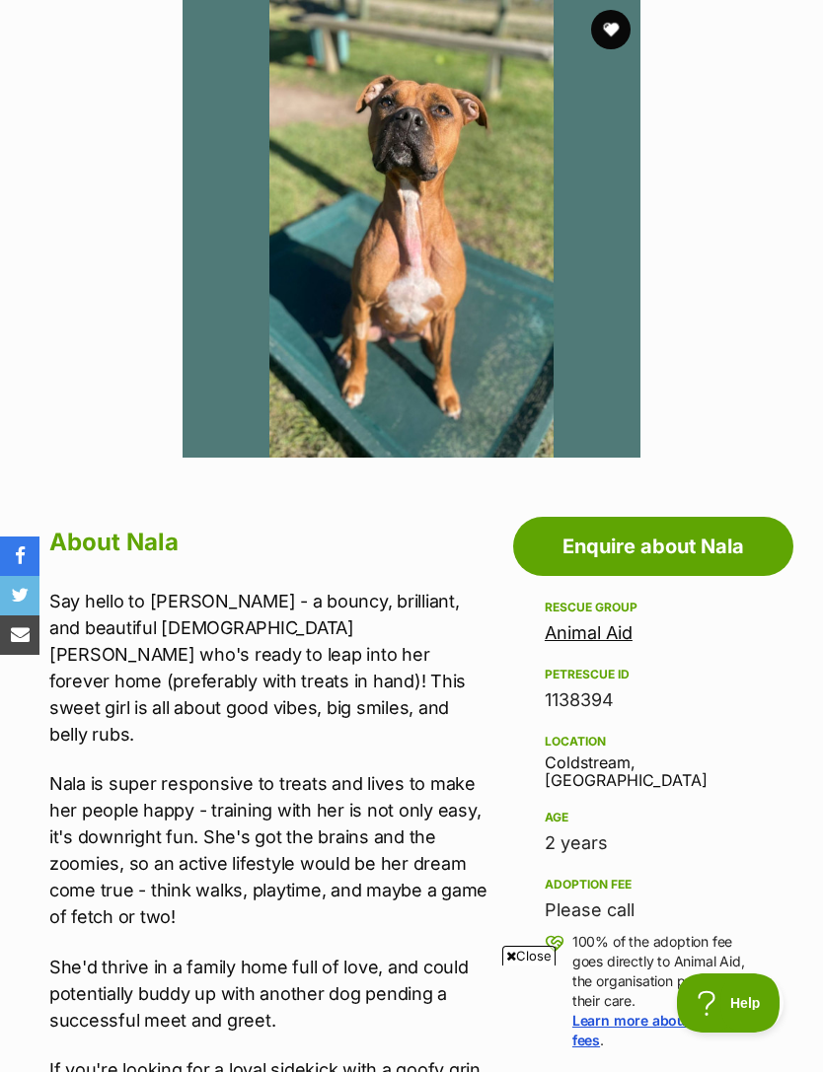
scroll to position [434, 0]
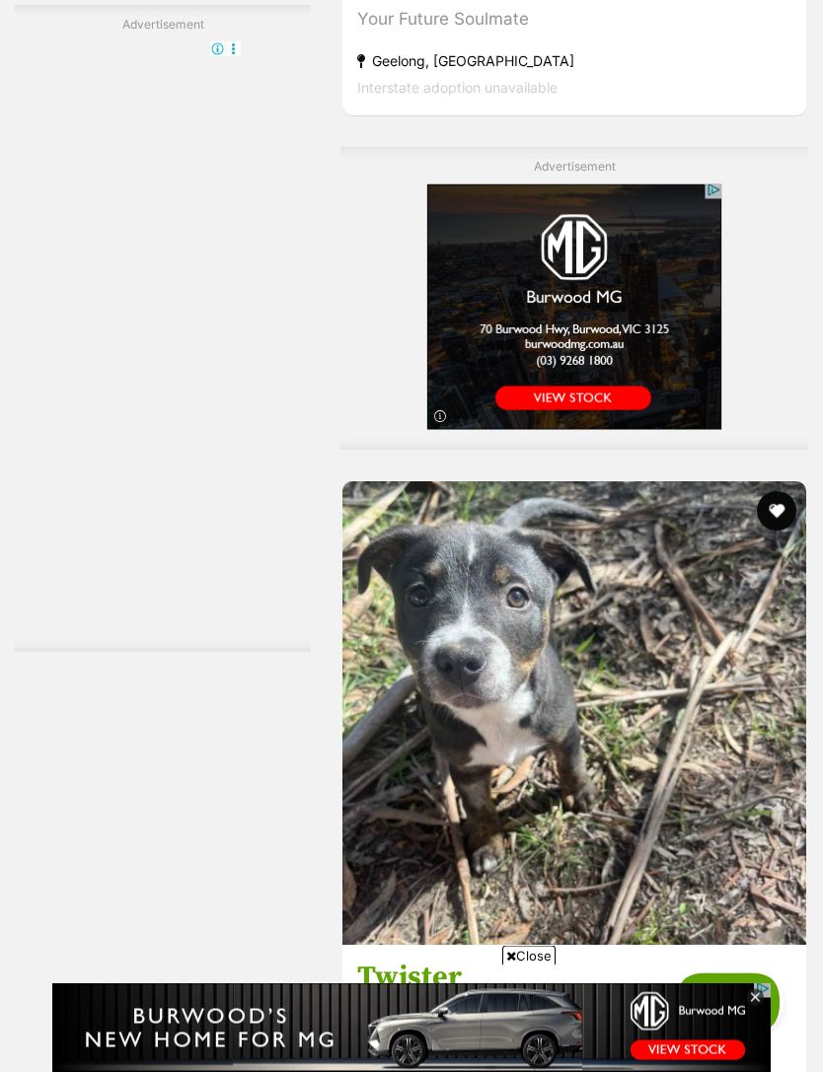
scroll to position [4790, 0]
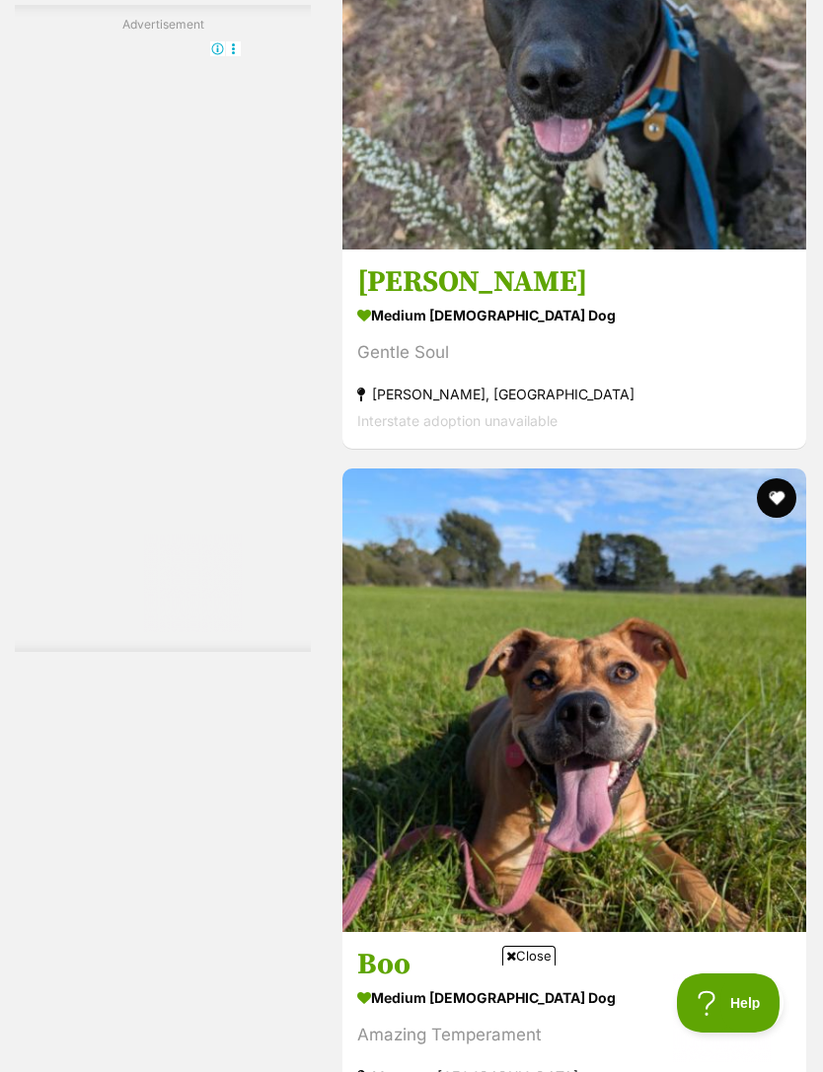
scroll to position [6168, 0]
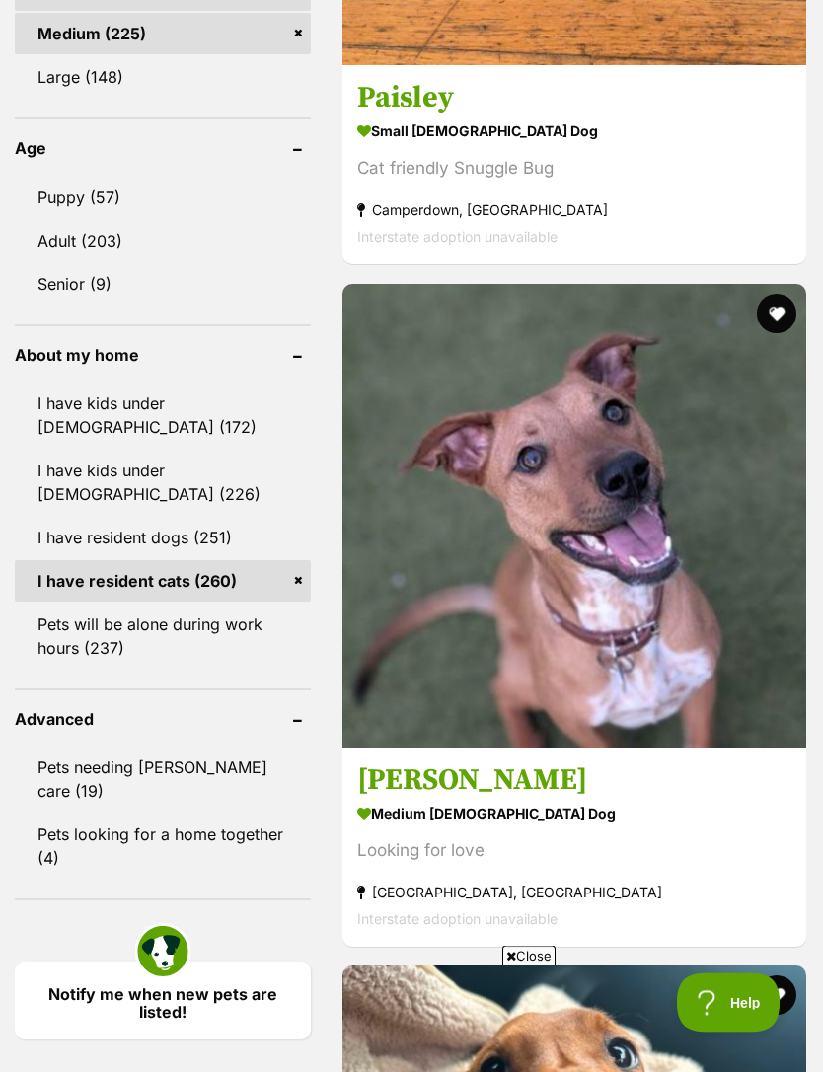
scroll to position [2142, 0]
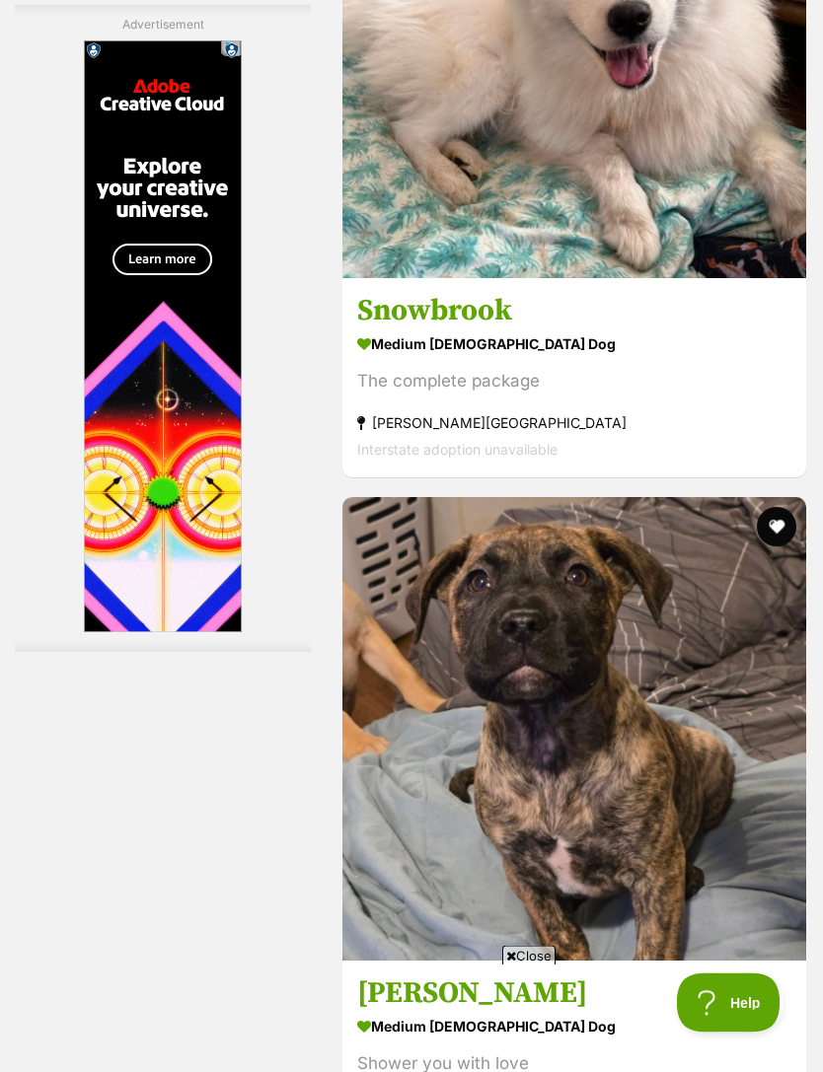
scroll to position [3979, 0]
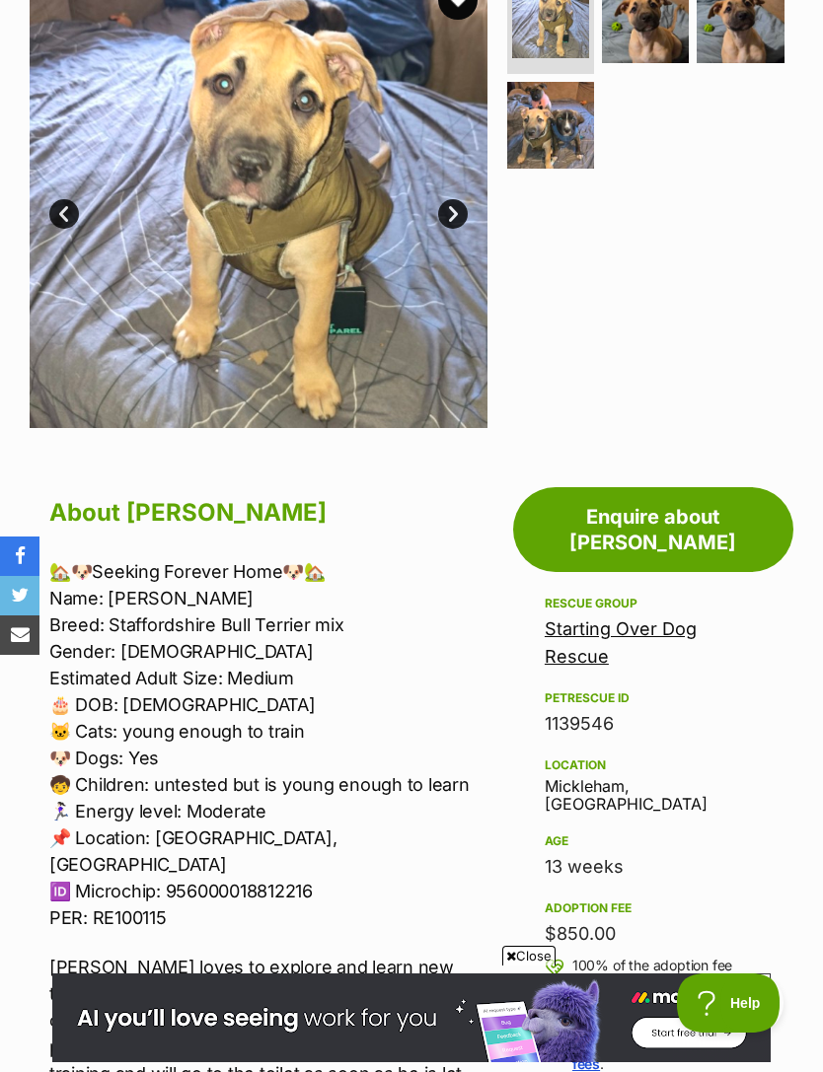
scroll to position [507, 0]
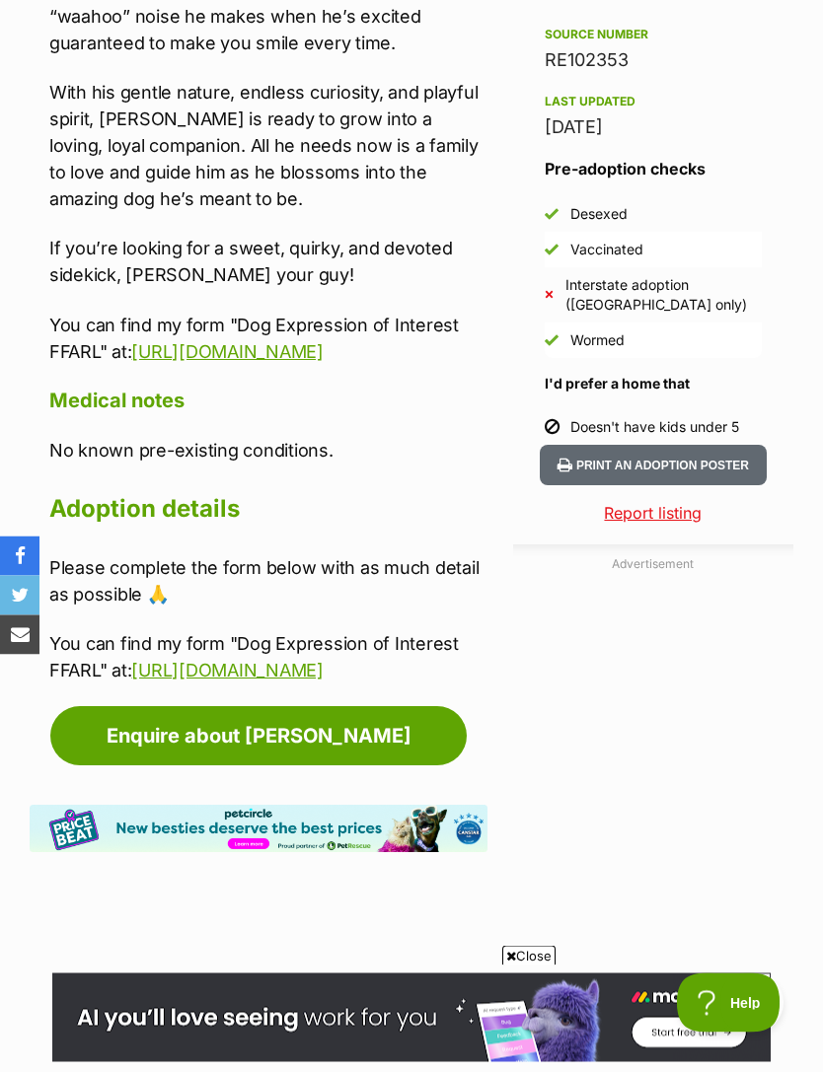
scroll to position [1660, 0]
